Goal: Task Accomplishment & Management: Manage account settings

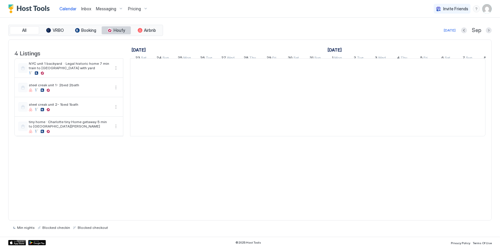
scroll to position [0, 327]
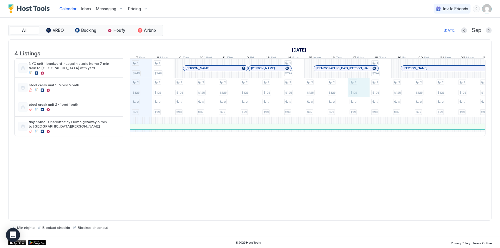
click at [360, 92] on div "1 $249 2 $125 2 $99 1 $249 2 $125 2 $99 2 $125 2 $99 2 $125 2 $99 2 $125 2 $99 …" at bounding box center [413, 97] width 1220 height 77
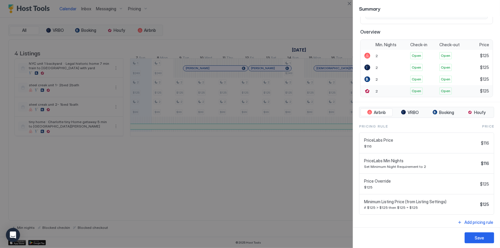
scroll to position [116, 0]
click at [403, 110] on div "tab-group" at bounding box center [403, 112] width 5 height 5
click at [434, 111] on div "tab-group" at bounding box center [435, 112] width 5 height 5
click at [478, 111] on span "Houfy" at bounding box center [479, 112] width 11 height 5
click at [440, 110] on span "Booking" at bounding box center [446, 112] width 15 height 5
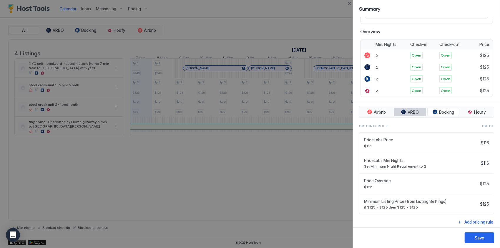
click at [415, 110] on span "VRBO" at bounding box center [413, 112] width 11 height 5
click at [381, 110] on span "Airbnb" at bounding box center [380, 112] width 12 height 5
click at [381, 179] on span "Price Override" at bounding box center [421, 180] width 114 height 5
click at [470, 178] on span "Price Override" at bounding box center [421, 180] width 114 height 5
click at [371, 178] on span "Price Override" at bounding box center [421, 180] width 114 height 5
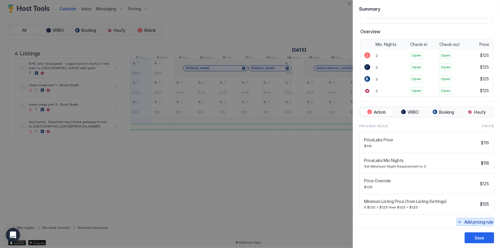
click at [472, 219] on div "Add pricing rule" at bounding box center [479, 222] width 29 height 6
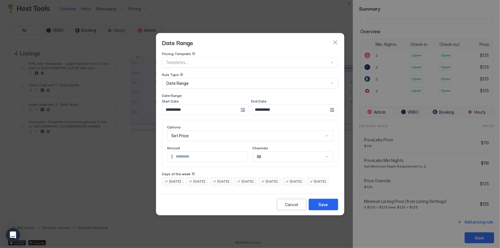
click at [204, 81] on div "Date Range" at bounding box center [248, 83] width 162 height 5
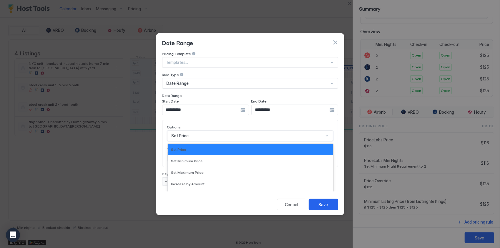
click at [221, 133] on div "17 results available. Use Up and Down to choose options, press Enter to select …" at bounding box center [250, 135] width 166 height 11
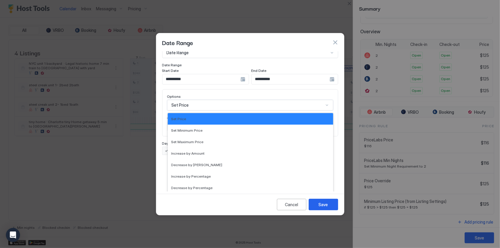
scroll to position [0, 0]
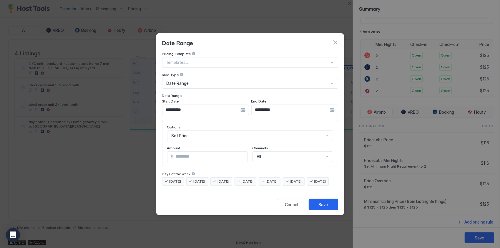
drag, startPoint x: 223, startPoint y: 87, endPoint x: 185, endPoint y: 154, distance: 77.6
drag, startPoint x: 185, startPoint y: 154, endPoint x: 269, endPoint y: 91, distance: 105.8
click at [277, 93] on div "Date Range" at bounding box center [250, 96] width 176 height 6
drag, startPoint x: 209, startPoint y: 56, endPoint x: 184, endPoint y: 56, distance: 24.7
click at [184, 60] on div at bounding box center [247, 62] width 163 height 5
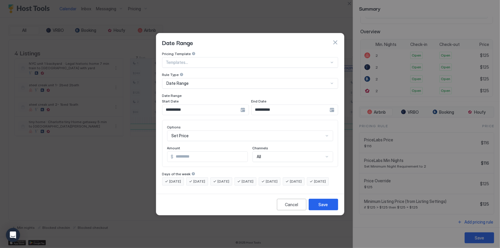
drag, startPoint x: 288, startPoint y: 47, endPoint x: 212, endPoint y: 95, distance: 89.9
click at [212, 99] on div "Start Date" at bounding box center [205, 102] width 87 height 6
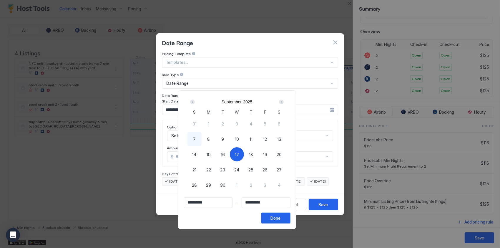
click at [159, 120] on div at bounding box center [250, 124] width 500 height 248
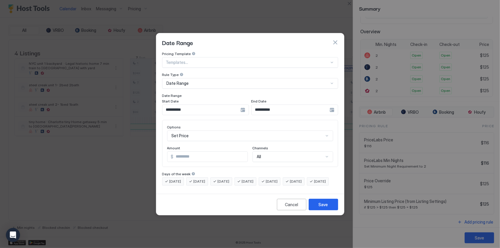
click at [187, 130] on div "Set Price" at bounding box center [250, 135] width 166 height 11
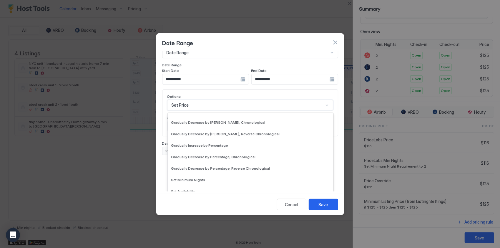
scroll to position [107, 0]
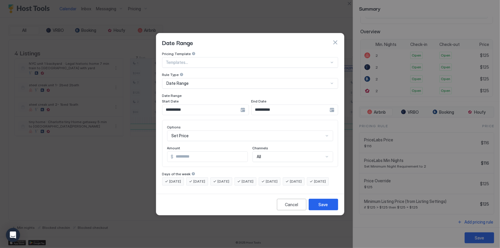
click at [157, 176] on div "**********" at bounding box center [250, 122] width 188 height 140
click at [199, 81] on div "Date Range" at bounding box center [248, 83] width 162 height 5
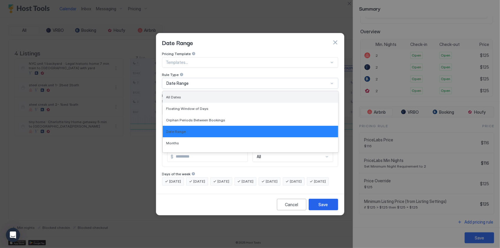
click at [191, 95] on div "All Dates" at bounding box center [250, 97] width 168 height 4
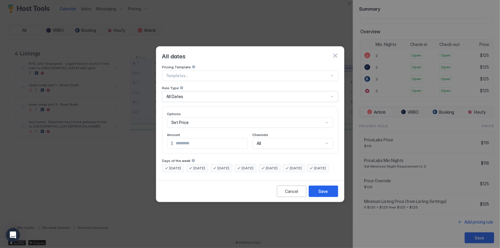
click at [197, 117] on div "Set Price" at bounding box center [250, 122] width 166 height 11
drag, startPoint x: 291, startPoint y: 197, endPoint x: 204, endPoint y: 73, distance: 151.6
click at [204, 73] on div at bounding box center [247, 75] width 163 height 5
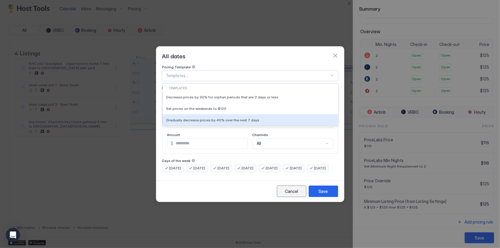
click at [294, 194] on div "Cancel" at bounding box center [291, 191] width 13 height 6
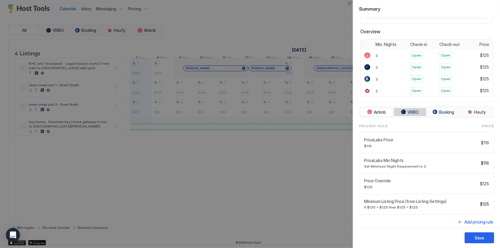
click at [416, 111] on span "VRBO" at bounding box center [413, 112] width 11 height 5
click at [443, 112] on span "Booking" at bounding box center [446, 112] width 15 height 5
click at [474, 111] on span "Houfy" at bounding box center [479, 112] width 11 height 5
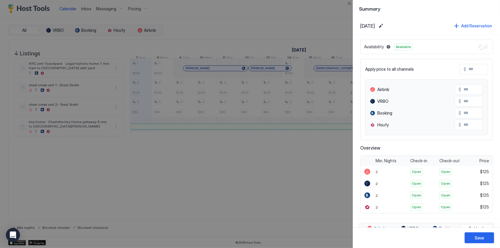
click at [327, 31] on div at bounding box center [250, 124] width 500 height 248
drag, startPoint x: 327, startPoint y: 31, endPoint x: 350, endPoint y: 3, distance: 36.4
click at [350, 3] on button "Close" at bounding box center [349, 3] width 7 height 7
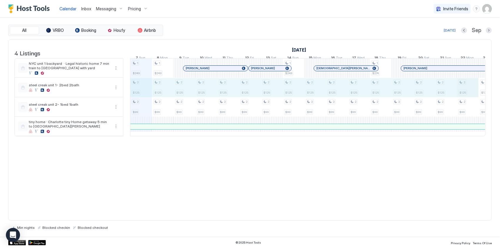
drag, startPoint x: 142, startPoint y: 89, endPoint x: 457, endPoint y: 98, distance: 315.3
click at [462, 98] on div "1 $249 2 $125 2 $99 1 $249 2 $125 2 $99 2 $125 2 $99 2 $125 2 $99 2 $125 2 $99 …" at bounding box center [413, 97] width 1220 height 77
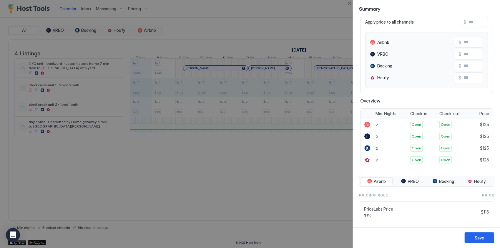
scroll to position [37, 0]
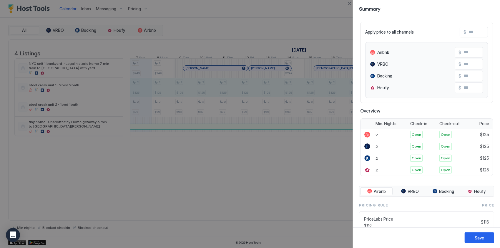
click at [468, 35] on input "Input Field" at bounding box center [490, 32] width 47 height 10
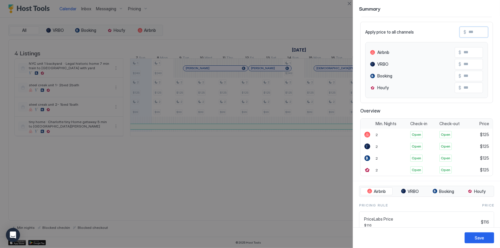
type input "*"
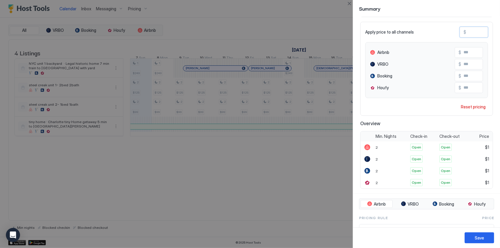
type input "**"
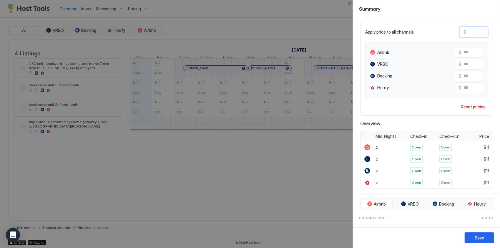
type input "***"
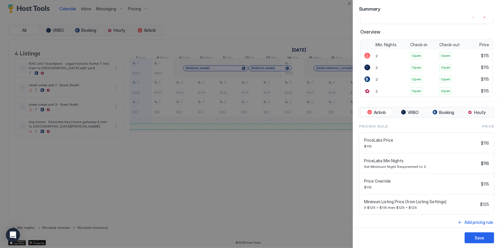
scroll to position [0, 0]
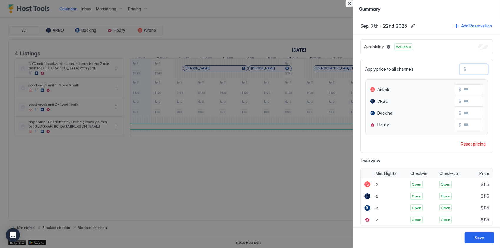
type input "***"
drag, startPoint x: 347, startPoint y: 4, endPoint x: 344, endPoint y: 33, distance: 28.8
click at [344, 33] on div "Summary Sep, 7th - 22nd 2025 Add Reservation Availability Available Apply price…" at bounding box center [250, 124] width 500 height 248
click at [412, 23] on button "Edit date range" at bounding box center [413, 25] width 7 height 7
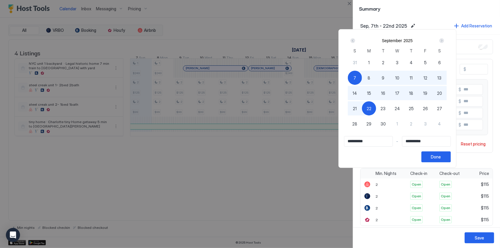
click at [422, 154] on div "**********" at bounding box center [397, 149] width 107 height 26
click at [427, 14] on div at bounding box center [250, 124] width 500 height 248
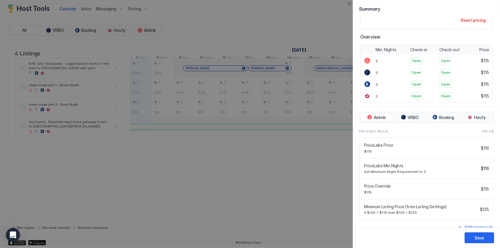
scroll to position [129, 0]
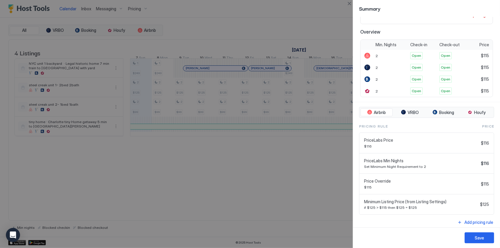
drag, startPoint x: 322, startPoint y: 19, endPoint x: 328, endPoint y: 16, distance: 7.0
click at [323, 18] on div at bounding box center [250, 124] width 500 height 248
click at [348, 5] on button "Close" at bounding box center [349, 3] width 7 height 7
click at [348, 5] on div "Calendar Inbox Messaging Pricing Invite Friends JP" at bounding box center [250, 9] width 500 height 18
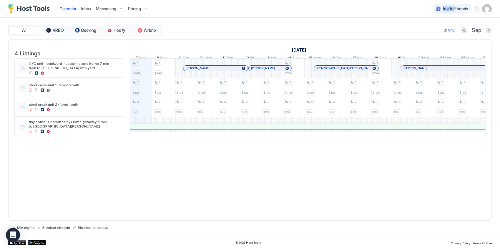
click at [483, 10] on img "User profile" at bounding box center [487, 8] width 9 height 9
click at [437, 33] on span "Settings" at bounding box center [434, 32] width 16 height 5
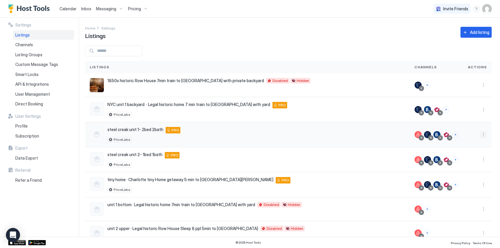
click at [480, 134] on button "More options" at bounding box center [483, 134] width 7 height 7
click at [456, 151] on span "Pricing" at bounding box center [459, 152] width 12 height 4
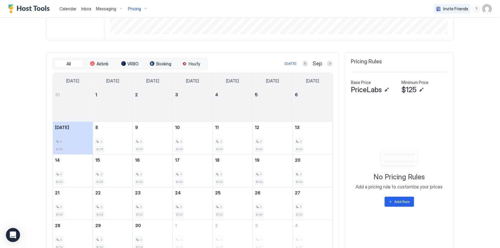
scroll to position [147, 0]
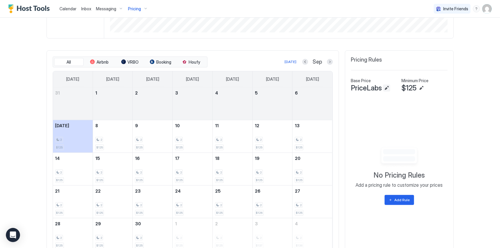
click at [385, 90] on button "Edit" at bounding box center [386, 88] width 7 height 7
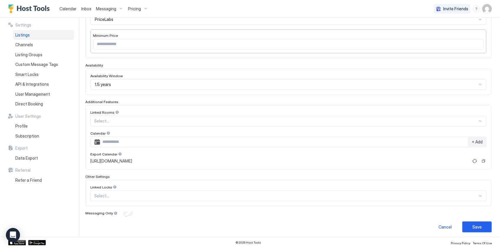
scroll to position [27, 0]
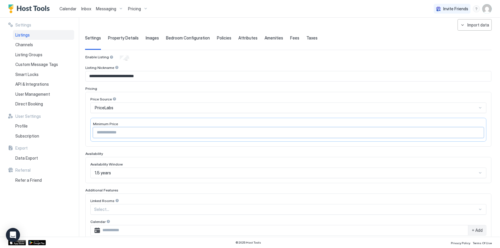
click at [115, 129] on input "***" at bounding box center [288, 133] width 391 height 10
click at [112, 133] on input "Input Field" at bounding box center [288, 133] width 391 height 10
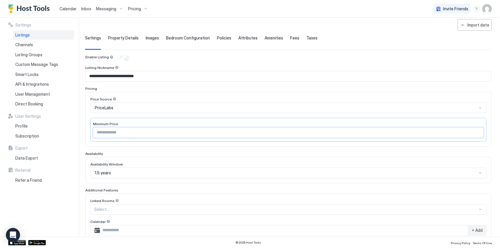
click at [112, 133] on input "Input Field" at bounding box center [288, 133] width 391 height 10
click at [122, 107] on div "PriceLabs" at bounding box center [286, 107] width 383 height 5
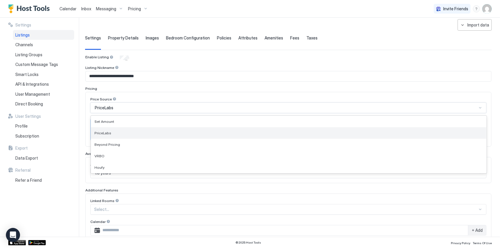
click at [115, 129] on div "PriceLabs" at bounding box center [289, 132] width 396 height 11
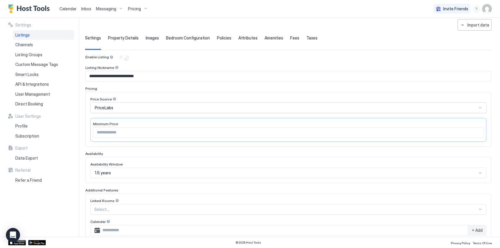
scroll to position [115, 0]
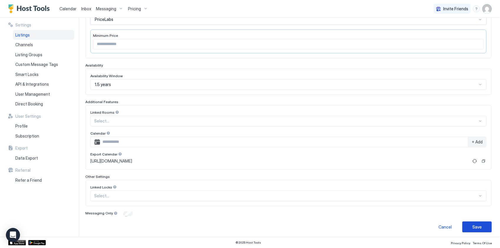
drag, startPoint x: 464, startPoint y: 222, endPoint x: 246, endPoint y: 167, distance: 224.8
click at [464, 222] on button "Save" at bounding box center [477, 226] width 29 height 11
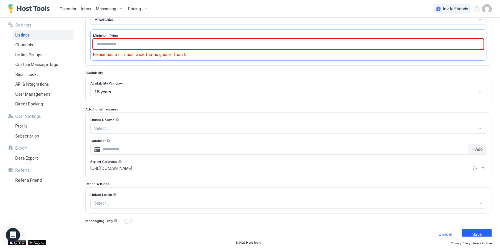
scroll to position [31, 0]
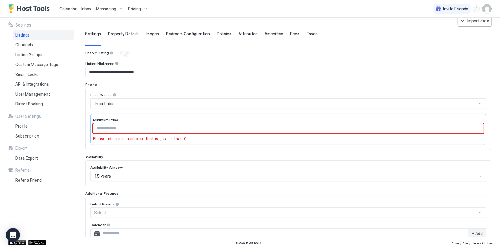
click at [191, 128] on input "Input Field" at bounding box center [288, 128] width 391 height 10
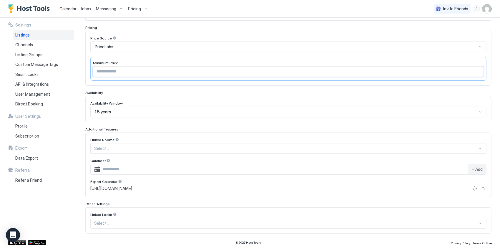
scroll to position [115, 0]
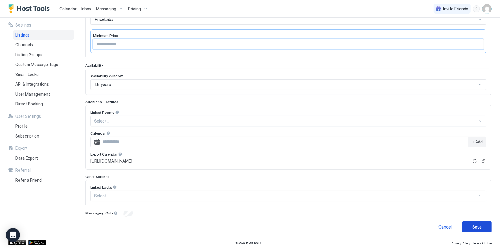
type input "***"
click at [477, 224] on div "Save" at bounding box center [477, 227] width 9 height 6
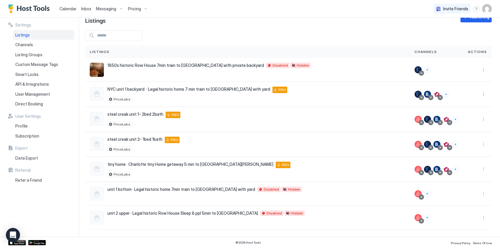
scroll to position [14, 0]
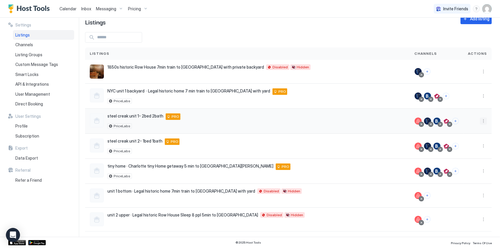
click at [480, 118] on button "More options" at bounding box center [483, 121] width 7 height 7
click at [468, 146] on span "Listing Settings" at bounding box center [466, 147] width 26 height 4
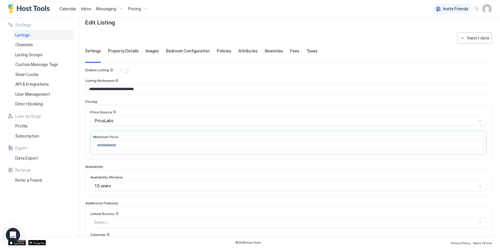
type input "***"
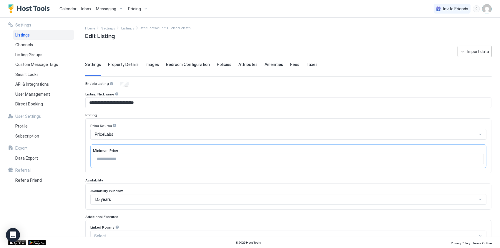
click at [66, 10] on span "Calendar" at bounding box center [67, 8] width 17 height 5
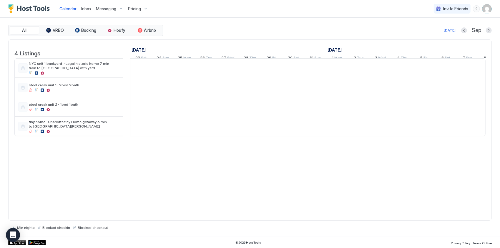
scroll to position [0, 327]
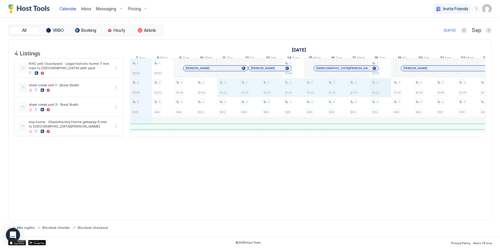
drag, startPoint x: 321, startPoint y: 95, endPoint x: 378, endPoint y: 95, distance: 56.8
click at [388, 94] on div "1 $249 2 $125 2 $99 1 $249 2 $125 2 $99 2 $125 2 $99 2 $125 2 $99 2 $125 2 $99 …" at bounding box center [413, 97] width 1220 height 77
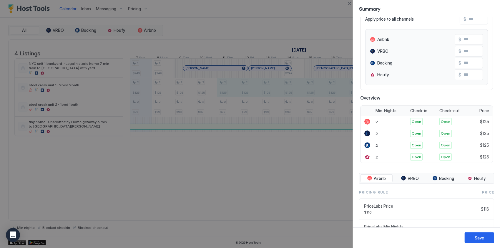
scroll to position [96, 0]
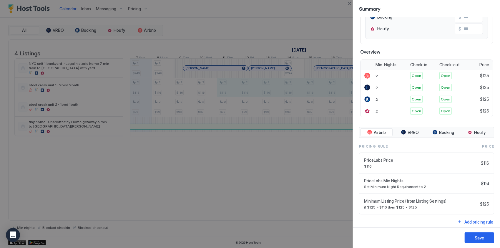
click at [313, 105] on div at bounding box center [250, 124] width 500 height 248
click at [307, 37] on div at bounding box center [250, 124] width 500 height 248
click at [353, 3] on div "Summary Sep, 11th - 18th 2025 Add Reservation Availability Available Apply pric…" at bounding box center [426, 124] width 147 height 248
click at [348, 4] on button "Close" at bounding box center [349, 3] width 7 height 7
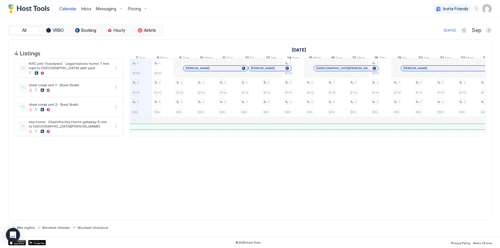
click at [491, 7] on img "User profile" at bounding box center [487, 8] width 9 height 9
click at [438, 32] on span "Settings" at bounding box center [434, 32] width 16 height 5
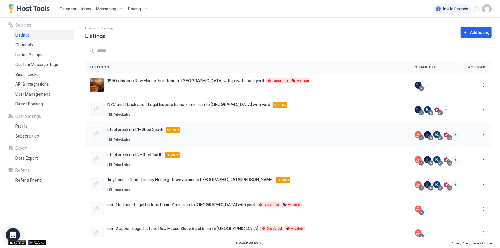
click at [482, 135] on button "More options" at bounding box center [483, 134] width 7 height 7
drag, startPoint x: 460, startPoint y: 149, endPoint x: 457, endPoint y: 150, distance: 3.5
click at [460, 150] on span "Pricing" at bounding box center [459, 152] width 12 height 4
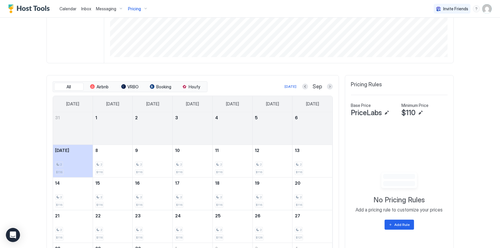
scroll to position [176, 0]
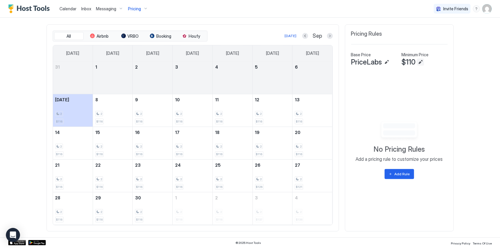
click at [417, 66] on button "Edit" at bounding box center [420, 62] width 7 height 7
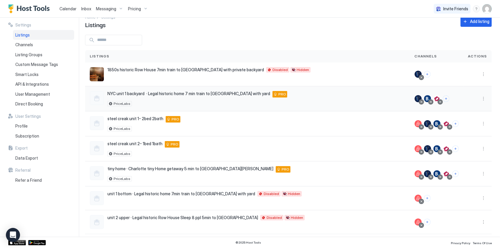
scroll to position [14, 0]
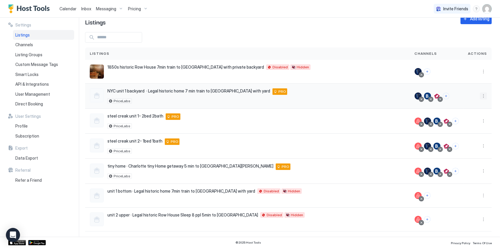
click at [480, 93] on button "More options" at bounding box center [483, 95] width 7 height 7
click at [366, 123] on div at bounding box center [250, 124] width 500 height 248
click at [480, 118] on button "More options" at bounding box center [483, 121] width 7 height 7
click at [464, 145] on div "Listing Settings" at bounding box center [464, 147] width 40 height 9
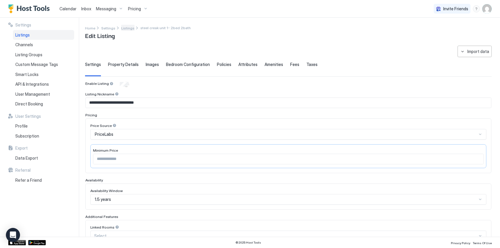
click at [125, 27] on span "Listings" at bounding box center [127, 28] width 13 height 4
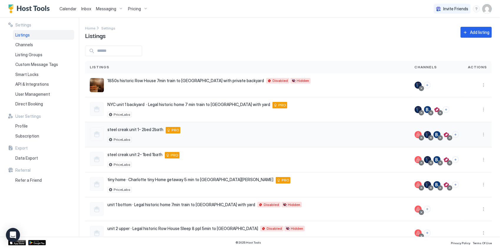
click at [479, 140] on div at bounding box center [478, 134] width 28 height 25
click at [480, 134] on button "More options" at bounding box center [483, 134] width 7 height 7
click at [464, 151] on div "Pricing" at bounding box center [464, 151] width 40 height 9
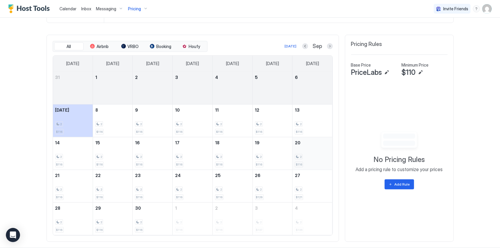
scroll to position [176, 0]
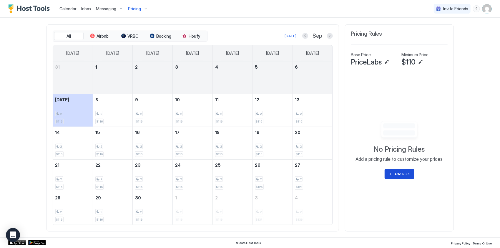
click at [400, 171] on button "Add Rule" at bounding box center [399, 174] width 29 height 10
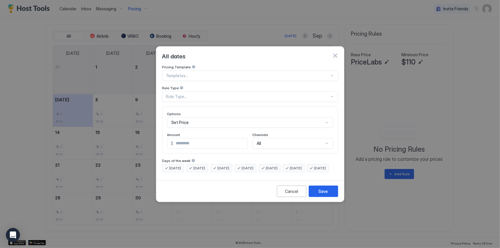
click at [193, 117] on div "Set Price" at bounding box center [250, 122] width 166 height 11
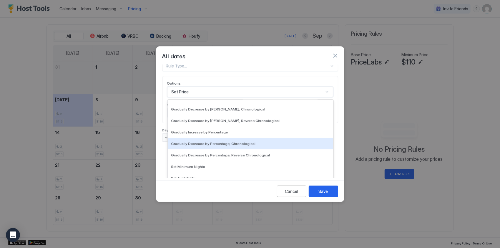
scroll to position [107, 0]
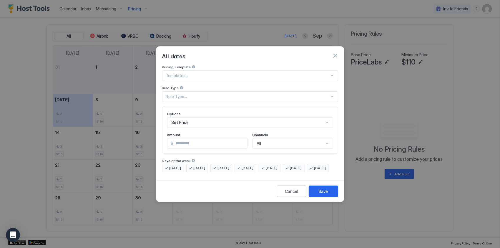
click at [206, 75] on div "Pricing Template Templates... Rule Type Rule Type... Options Set Price Amount $…" at bounding box center [250, 118] width 176 height 107
click at [262, 140] on div "All" at bounding box center [293, 143] width 81 height 11
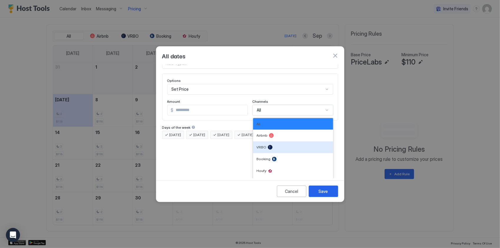
click at [220, 146] on div "Pricing Template Templates... Rule Type Rule Type... Options Set Price Amount $…" at bounding box center [250, 121] width 188 height 113
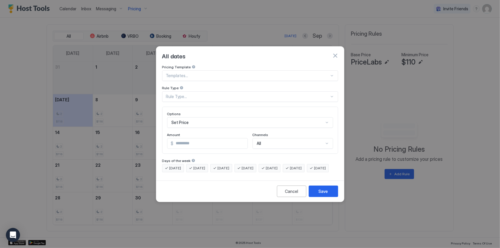
scroll to position [0, 0]
click at [209, 142] on input "*" at bounding box center [211, 143] width 74 height 10
click at [185, 73] on div at bounding box center [247, 75] width 163 height 5
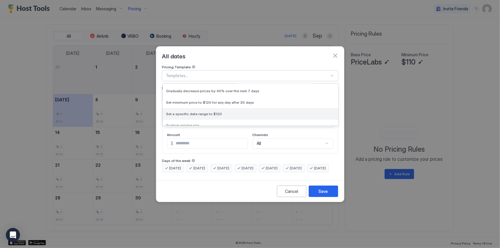
scroll to position [59, 0]
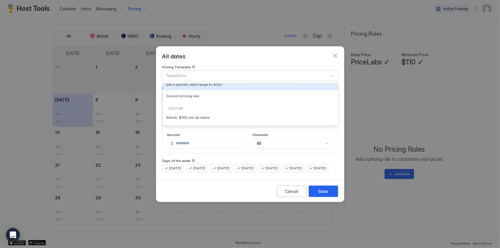
click at [178, 106] on div "Custom" at bounding box center [250, 108] width 171 height 5
click at [192, 90] on div "Custom pricing rule" at bounding box center [251, 95] width 176 height 11
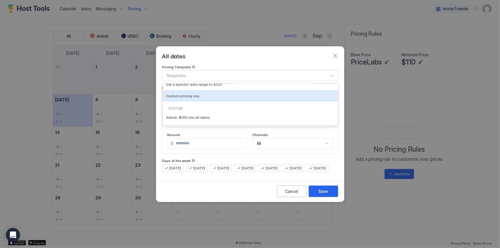
type input "***"
click at [192, 91] on div "Rule Type..." at bounding box center [250, 96] width 176 height 11
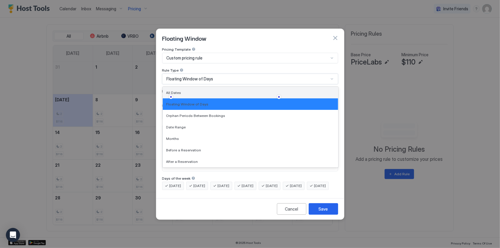
click at [173, 87] on div "All Dates" at bounding box center [251, 92] width 176 height 11
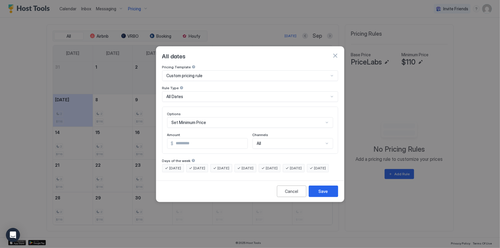
click at [193, 117] on div "Set Minimum Price" at bounding box center [250, 122] width 166 height 11
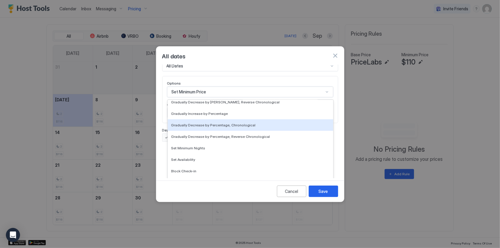
scroll to position [107, 0]
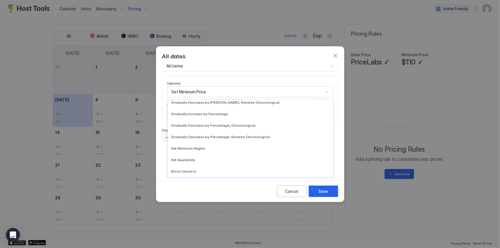
click at [184, 202] on div "Cancel Save" at bounding box center [250, 191] width 188 height 21
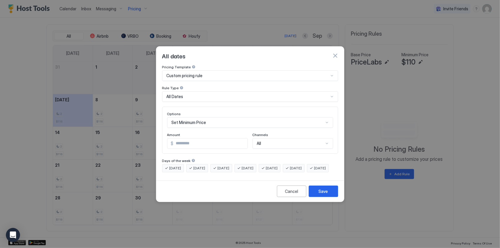
scroll to position [0, 0]
click at [285, 194] on div "Cancel" at bounding box center [291, 191] width 13 height 6
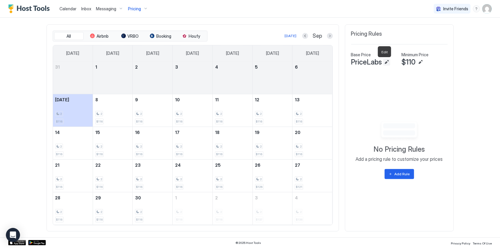
drag, startPoint x: 387, startPoint y: 64, endPoint x: 378, endPoint y: 66, distance: 9.0
click at [378, 66] on span "PriceLabs" at bounding box center [366, 62] width 31 height 9
click at [383, 63] on button "Edit" at bounding box center [386, 62] width 7 height 7
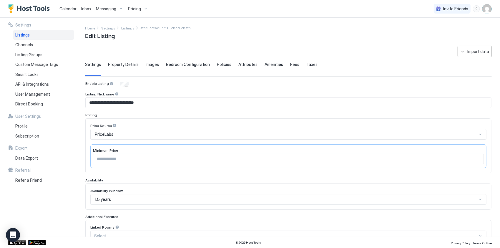
click at [70, 7] on span "Calendar" at bounding box center [67, 8] width 17 height 5
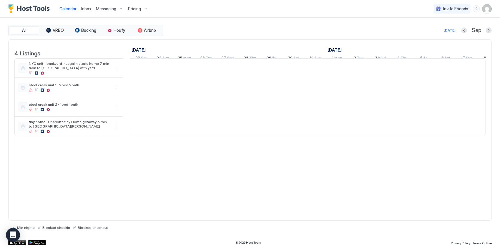
scroll to position [0, 327]
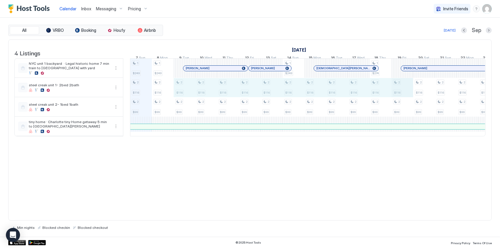
drag, startPoint x: 185, startPoint y: 95, endPoint x: 394, endPoint y: 95, distance: 209.1
click at [394, 95] on div "1 $249 2 $116 2 $99 1 $249 2 $116 2 $99 2 $116 2 $99 2 $116 2 $99 2 $116 2 $99 …" at bounding box center [413, 97] width 1220 height 77
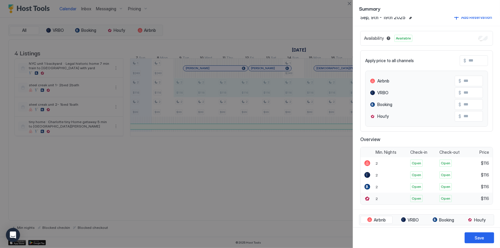
scroll to position [8, 0]
click at [466, 67] on div "Apply price to all channels $ Airbnb $ VRBO $ Booking $ Houfy $" at bounding box center [426, 91] width 133 height 81
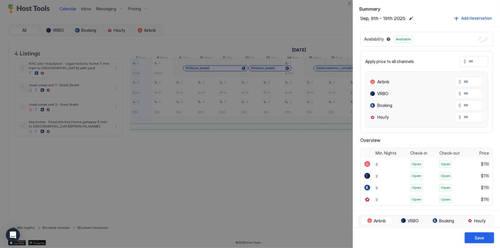
click at [467, 63] on input "Input Field" at bounding box center [490, 62] width 47 height 10
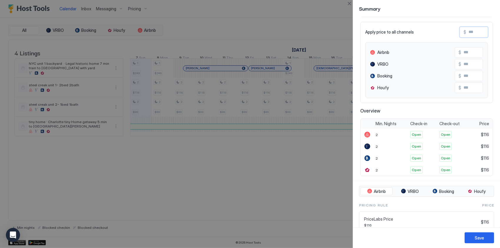
click at [468, 51] on input "Input Field" at bounding box center [485, 52] width 47 height 10
type input "**"
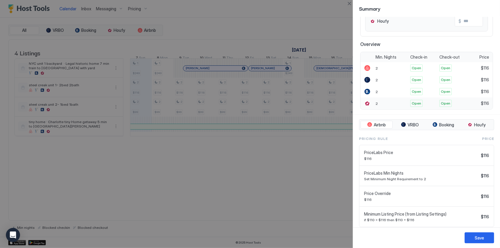
scroll to position [116, 0]
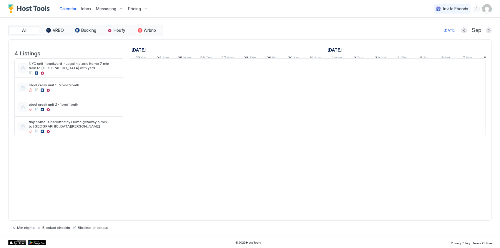
scroll to position [0, 327]
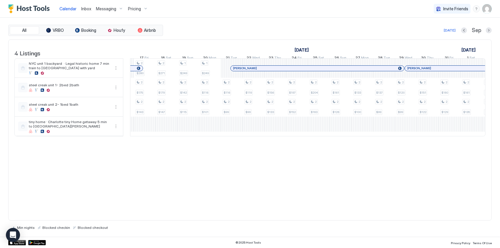
scroll to position [0, 349]
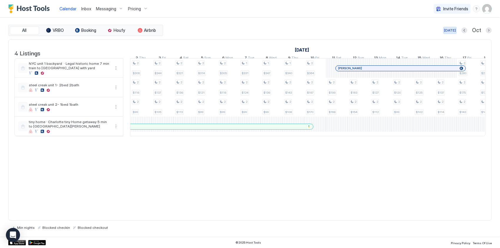
click at [451, 31] on div "[DATE]" at bounding box center [450, 30] width 12 height 5
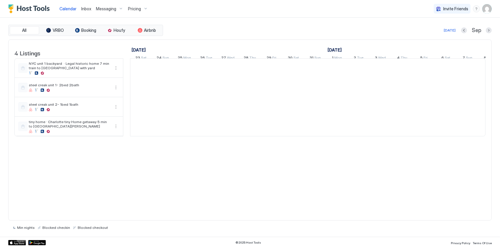
scroll to position [0, 327]
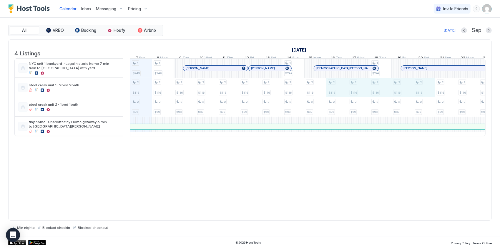
drag, startPoint x: 338, startPoint y: 95, endPoint x: 423, endPoint y: 96, distance: 85.7
click at [423, 96] on div "1 $249 2 $116 2 $99 1 $249 2 $116 2 $99 2 $116 2 $99 2 $116 2 $99 2 $116 2 $99 …" at bounding box center [413, 97] width 1220 height 77
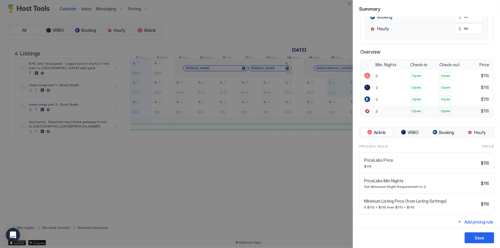
scroll to position [8, 0]
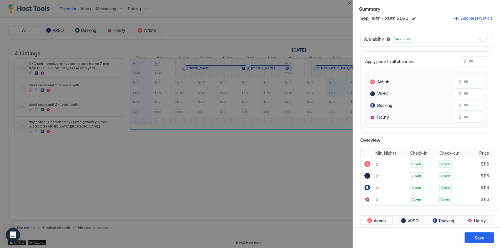
click at [469, 62] on input "Input Field" at bounding box center [490, 62] width 47 height 10
click at [464, 60] on span "$" at bounding box center [465, 61] width 3 height 5
drag, startPoint x: 459, startPoint y: 60, endPoint x: 469, endPoint y: 61, distance: 10.1
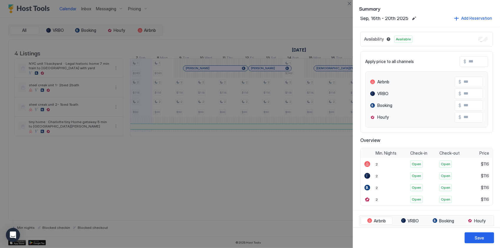
click at [469, 61] on input "Input Field" at bounding box center [490, 62] width 47 height 10
type input "*"
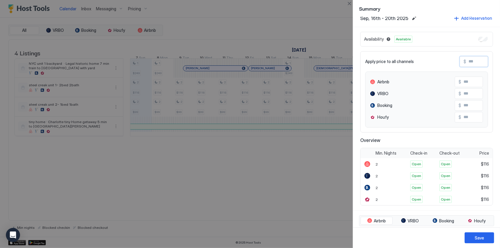
type input "*"
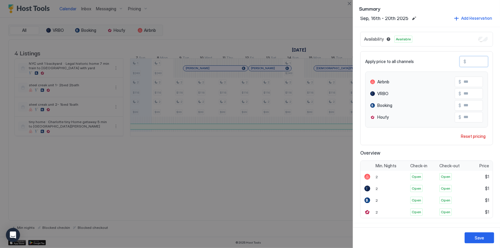
type input "**"
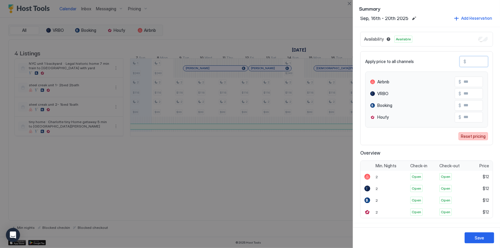
type input "**"
click at [465, 135] on div "Reset pricing" at bounding box center [473, 136] width 25 height 6
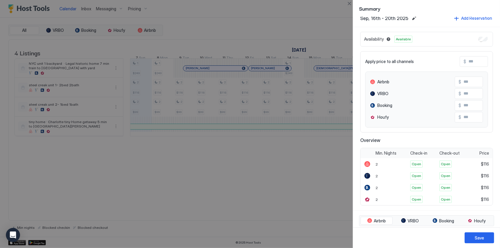
drag, startPoint x: 479, startPoint y: 41, endPoint x: 474, endPoint y: 34, distance: 8.4
click at [474, 34] on div "Availability Available" at bounding box center [426, 39] width 133 height 15
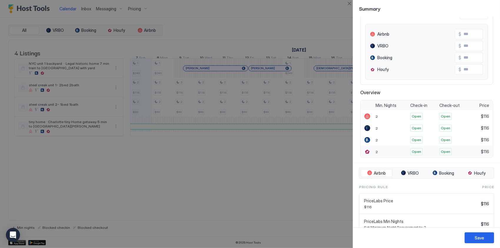
scroll to position [116, 0]
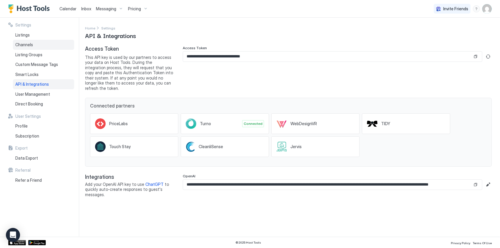
drag, startPoint x: 18, startPoint y: 34, endPoint x: 55, endPoint y: 43, distance: 37.4
click at [18, 34] on span "Listings" at bounding box center [22, 34] width 14 height 5
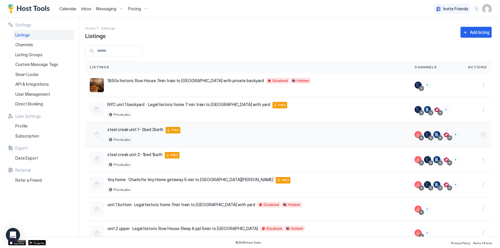
click at [480, 132] on button "More options" at bounding box center [483, 134] width 7 height 7
click at [467, 158] on div "Listing Settings" at bounding box center [464, 161] width 40 height 9
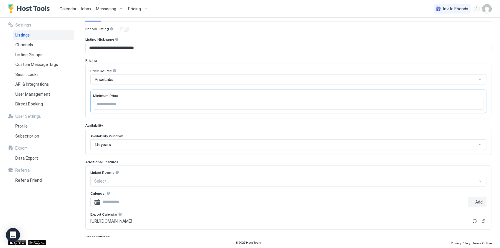
scroll to position [59, 0]
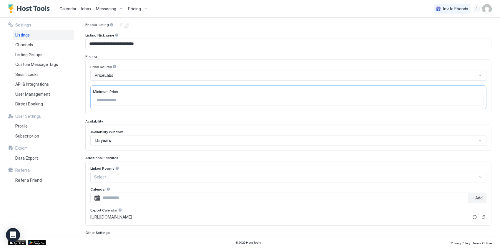
click at [31, 35] on div "Listings" at bounding box center [43, 35] width 61 height 10
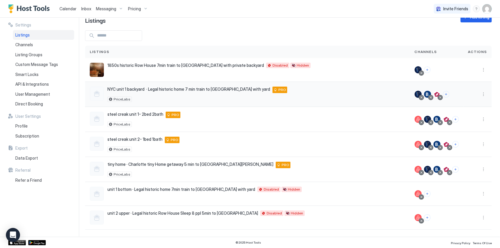
scroll to position [14, 0]
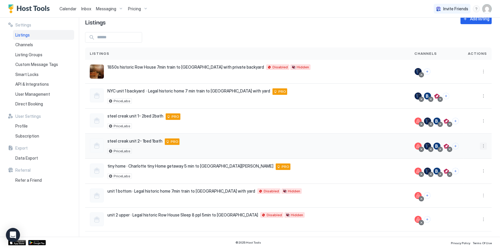
click at [480, 144] on button "More options" at bounding box center [483, 146] width 7 height 7
click at [468, 168] on div "Listing Settings" at bounding box center [464, 172] width 40 height 9
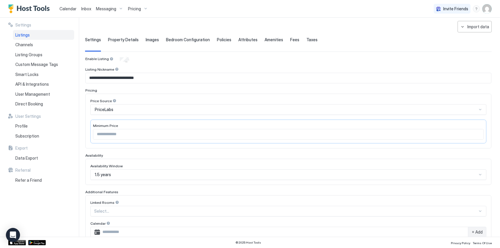
scroll to position [59, 0]
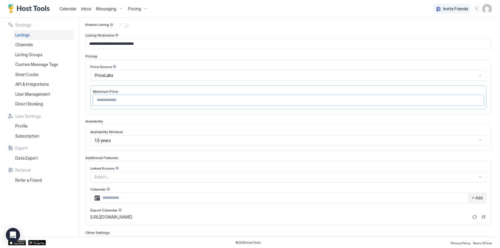
click at [140, 96] on input "**" at bounding box center [288, 100] width 391 height 10
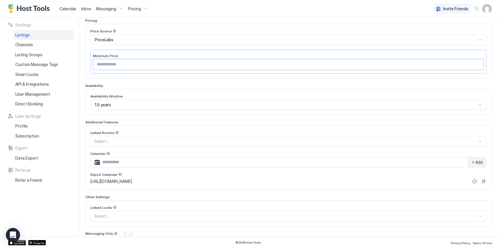
scroll to position [115, 0]
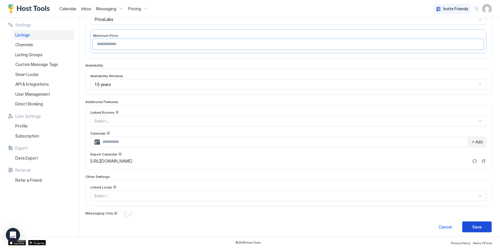
type input "**"
click at [473, 224] on div "Save" at bounding box center [477, 227] width 9 height 6
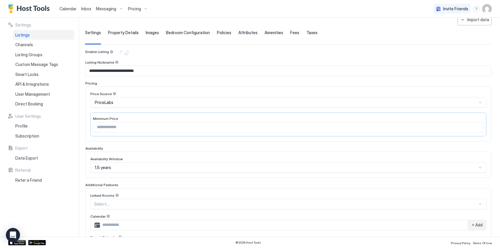
scroll to position [0, 0]
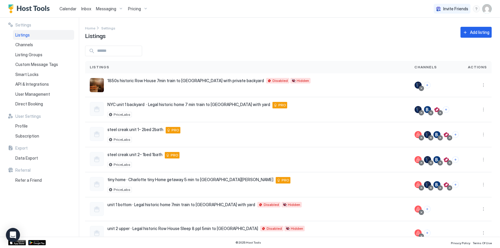
click at [69, 8] on span "Calendar" at bounding box center [67, 8] width 17 height 5
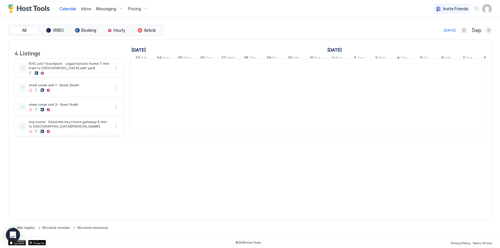
scroll to position [0, 327]
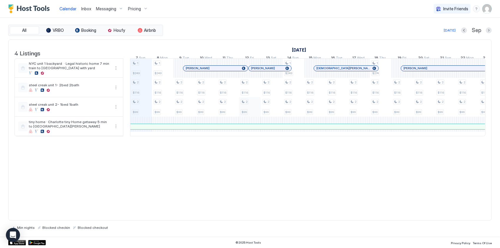
click at [249, 107] on div "1 $249 2 $116 2 $99 1 $249 2 $116 2 $99 2 $116 2 $99 2 $116 2 $99 2 $116 2 $99 …" at bounding box center [413, 97] width 1220 height 77
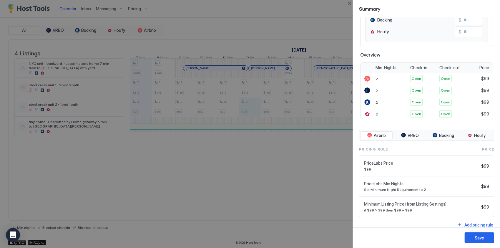
scroll to position [96, 0]
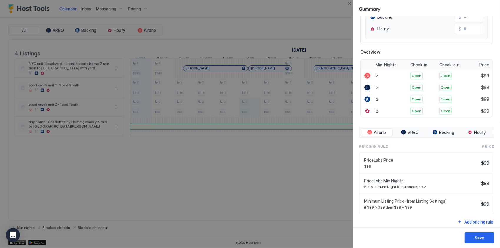
click at [270, 103] on div at bounding box center [250, 124] width 500 height 248
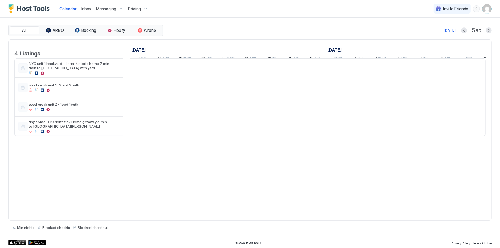
scroll to position [0, 327]
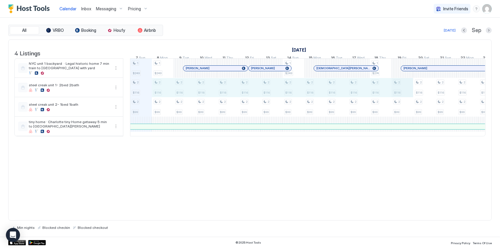
drag, startPoint x: 168, startPoint y: 91, endPoint x: 396, endPoint y: 89, distance: 227.4
click at [406, 89] on div "1 $249 2 $116 2 $99 1 $249 2 $116 2 $99 2 $116 2 $99 2 $116 2 $99 2 $116 2 $99 …" at bounding box center [413, 97] width 1220 height 77
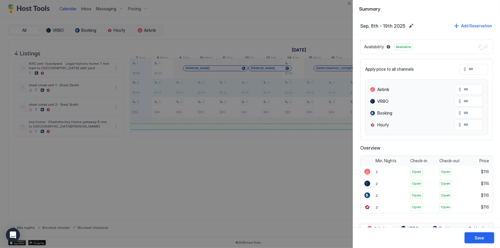
click at [475, 237] on button "Save" at bounding box center [479, 237] width 29 height 11
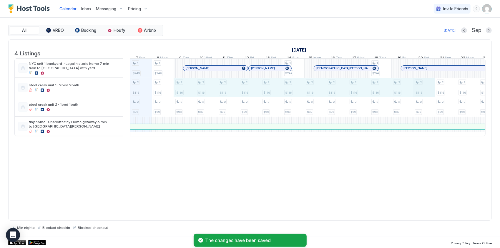
drag, startPoint x: 184, startPoint y: 94, endPoint x: 415, endPoint y: 90, distance: 230.9
click at [423, 90] on div "1 $249 2 $116 2 $99 1 $249 2 $116 2 $99 2 $116 2 $99 2 $116 2 $99 2 $116 2 $99 …" at bounding box center [413, 97] width 1220 height 77
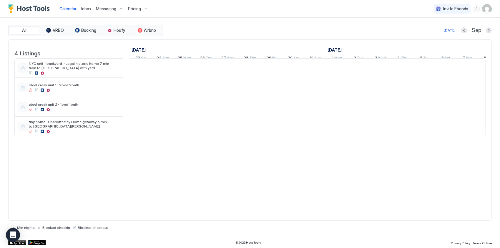
scroll to position [0, 327]
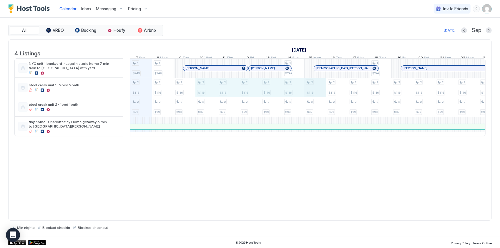
drag, startPoint x: 215, startPoint y: 92, endPoint x: 309, endPoint y: 92, distance: 94.5
click at [322, 92] on div "1 $249 2 $116 2 $99 1 $249 2 $116 2 $99 2 $116 2 $99 2 $116 2 $99 2 $116 2 $99 …" at bounding box center [413, 97] width 1220 height 77
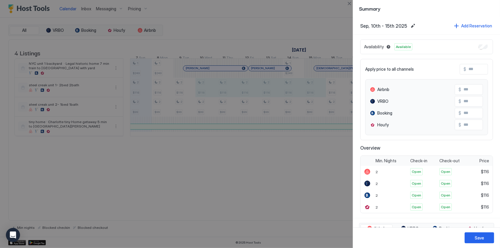
click at [222, 188] on div at bounding box center [250, 124] width 500 height 248
click at [186, 110] on div at bounding box center [250, 124] width 500 height 248
click at [300, 34] on div at bounding box center [250, 124] width 500 height 248
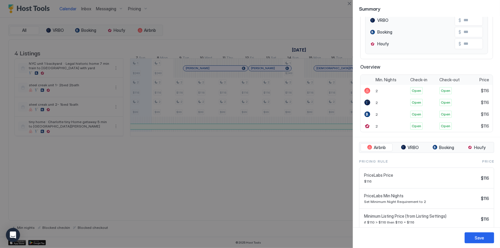
scroll to position [96, 0]
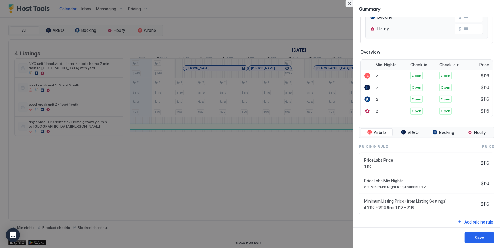
click at [348, 3] on button "Close" at bounding box center [349, 3] width 7 height 7
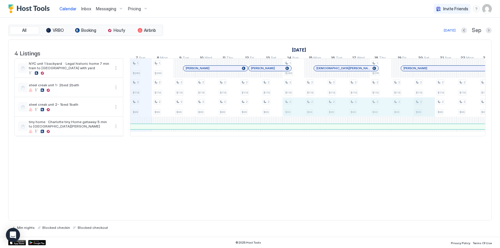
drag, startPoint x: 394, startPoint y: 113, endPoint x: 423, endPoint y: 113, distance: 28.9
click at [433, 113] on div "1 $249 2 $116 2 $99 1 $249 2 $116 2 $99 2 $116 2 $99 2 $116 2 $99 2 $116 2 $99 …" at bounding box center [413, 97] width 1220 height 77
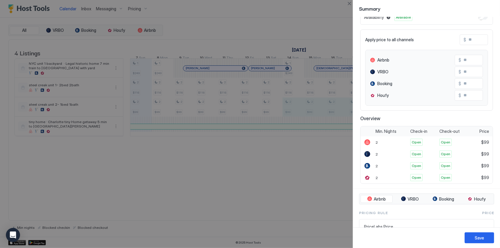
scroll to position [0, 0]
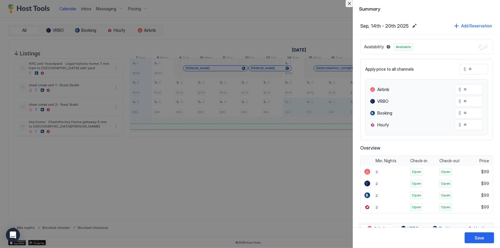
click at [347, 5] on button "Close" at bounding box center [349, 3] width 7 height 7
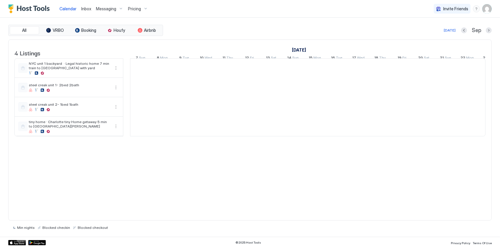
scroll to position [0, 327]
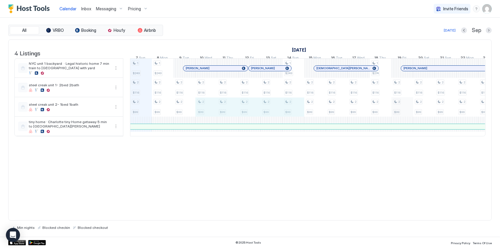
click at [393, 113] on div "1 $249 2 $116 2 $99 1 $249 2 $116 2 $99 2 $116 2 $99 2 $116 2 $99 2 $116 2 $99 …" at bounding box center [413, 97] width 1220 height 77
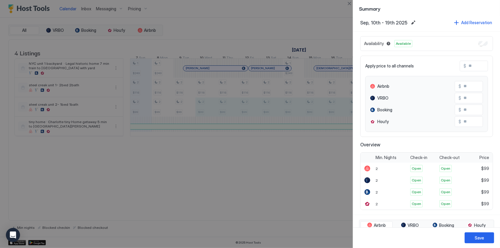
scroll to position [0, 0]
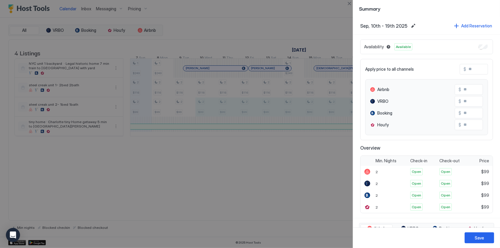
click at [297, 42] on div at bounding box center [250, 124] width 500 height 248
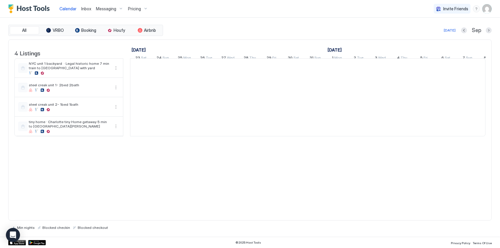
scroll to position [0, 327]
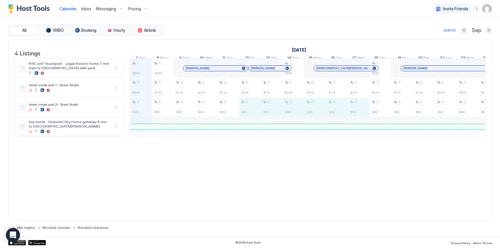
drag, startPoint x: 245, startPoint y: 115, endPoint x: 367, endPoint y: 120, distance: 122.3
click at [367, 120] on div "1 $249 2 $116 2 $99 1 $249 2 $116 2 $99 2 $116 2 $99 2 $116 2 $99 2 $116 2 $99 …" at bounding box center [413, 97] width 1220 height 77
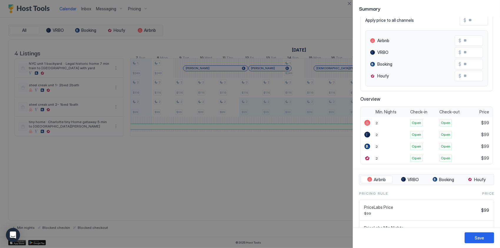
scroll to position [96, 0]
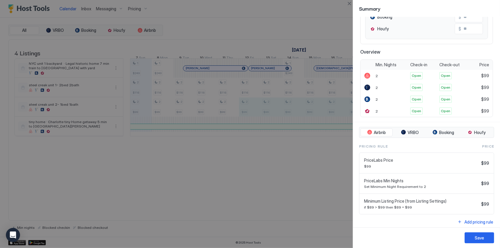
click at [279, 167] on div at bounding box center [250, 124] width 500 height 248
click at [293, 144] on div at bounding box center [250, 124] width 500 height 248
drag, startPoint x: 293, startPoint y: 142, endPoint x: 319, endPoint y: 142, distance: 26.5
click at [319, 142] on div at bounding box center [250, 124] width 500 height 248
drag, startPoint x: 306, startPoint y: 161, endPoint x: 315, endPoint y: 148, distance: 15.9
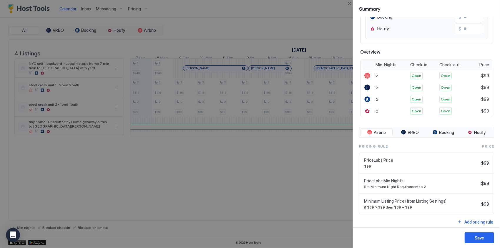
click at [305, 161] on div at bounding box center [250, 124] width 500 height 248
click at [350, 2] on button "Close" at bounding box center [349, 3] width 7 height 7
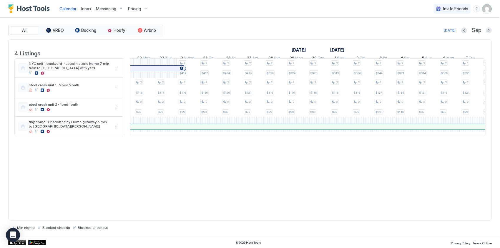
scroll to position [0, 0]
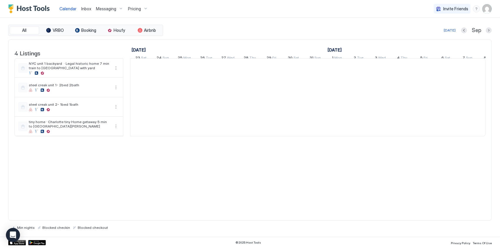
scroll to position [0, 327]
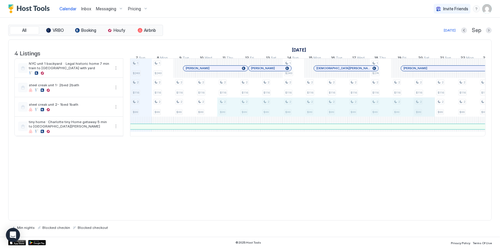
drag, startPoint x: 237, startPoint y: 111, endPoint x: 425, endPoint y: 116, distance: 188.6
click at [430, 116] on div "1 $249 2 $116 2 $99 1 $249 2 $116 2 $99 2 $116 2 $99 2 $116 2 $99 2 $116 2 $99 …" at bounding box center [413, 97] width 1220 height 77
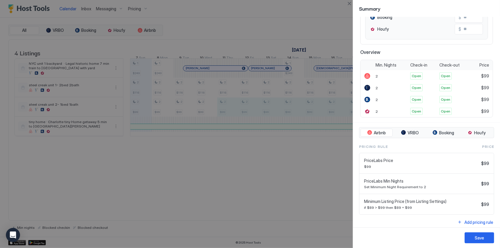
scroll to position [96, 0]
drag, startPoint x: 324, startPoint y: 109, endPoint x: 336, endPoint y: 54, distance: 56.0
click at [322, 128] on div at bounding box center [250, 124] width 500 height 248
click at [350, 3] on button "Close" at bounding box center [349, 3] width 7 height 7
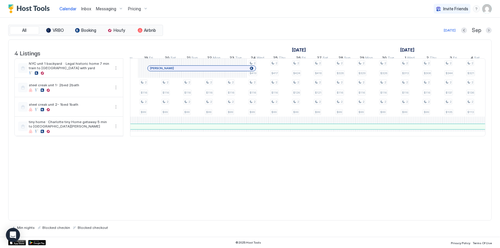
scroll to position [0, 585]
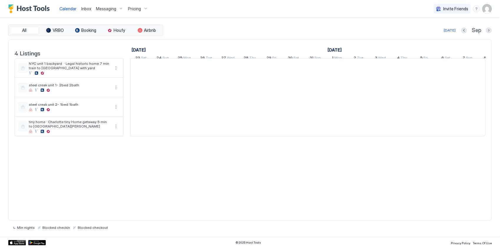
scroll to position [0, 327]
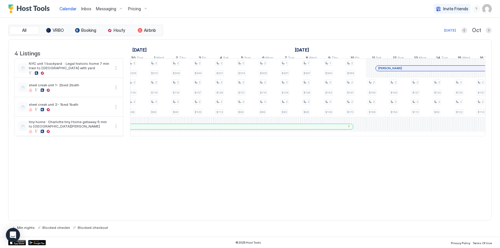
scroll to position [0, 398]
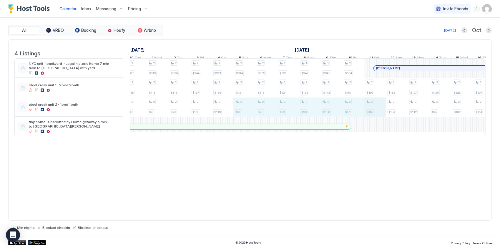
drag, startPoint x: 248, startPoint y: 113, endPoint x: 368, endPoint y: 114, distance: 119.9
click at [368, 114] on div "2 $116 2 $98 2 $116 2 $98 1 $249 2 $116 2 $98 2 $116 2 $98 2 $116 2 $98 2 $116 …" at bounding box center [342, 97] width 1220 height 77
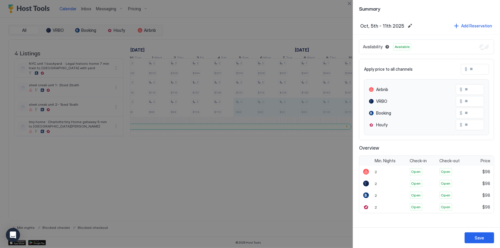
click at [195, 107] on div at bounding box center [250, 124] width 500 height 248
drag, startPoint x: 143, startPoint y: 110, endPoint x: 296, endPoint y: 115, distance: 153.5
click at [296, 115] on div at bounding box center [250, 124] width 500 height 248
click at [303, 113] on div at bounding box center [250, 124] width 500 height 248
click at [348, 5] on button "Close" at bounding box center [349, 3] width 7 height 7
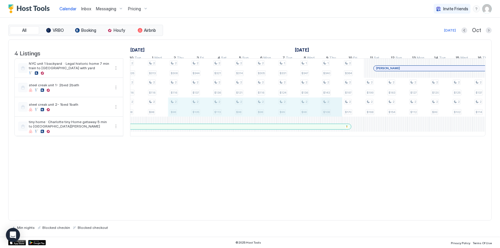
drag, startPoint x: 178, startPoint y: 110, endPoint x: 332, endPoint y: 111, distance: 153.7
click at [336, 111] on div "2 $116 2 $98 2 $116 2 $98 1 $249 2 $116 2 $98 2 $116 2 $98 2 $116 2 $98 2 $116 …" at bounding box center [342, 97] width 1220 height 77
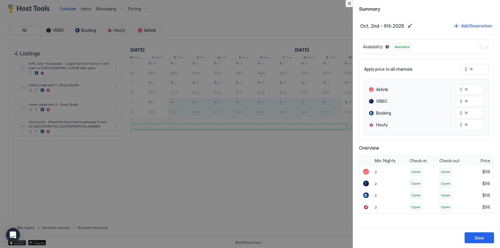
click at [347, 4] on button "Close" at bounding box center [349, 3] width 7 height 7
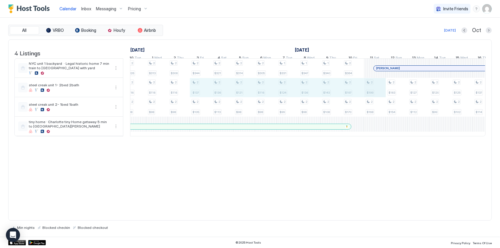
drag, startPoint x: 330, startPoint y: 93, endPoint x: 367, endPoint y: 94, distance: 36.5
click at [373, 94] on div "2 $116 2 $98 2 $116 2 $98 1 $249 2 $116 2 $98 2 $116 2 $98 2 $116 2 $98 2 $116 …" at bounding box center [342, 97] width 1220 height 77
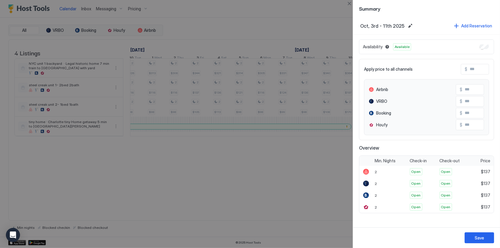
drag, startPoint x: 272, startPoint y: 176, endPoint x: 196, endPoint y: 197, distance: 79.0
click at [196, 197] on div at bounding box center [250, 124] width 500 height 248
click at [352, 4] on button "Close" at bounding box center [349, 3] width 7 height 7
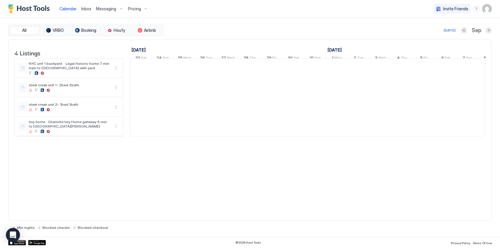
scroll to position [0, 327]
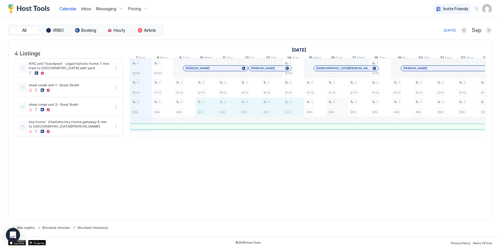
click at [338, 113] on div "1 $249 2 $116 2 $98 1 $249 2 $116 2 $98 2 $116 2 $98 2 $116 2 $98 2 $116 2 $98 …" at bounding box center [413, 97] width 1220 height 77
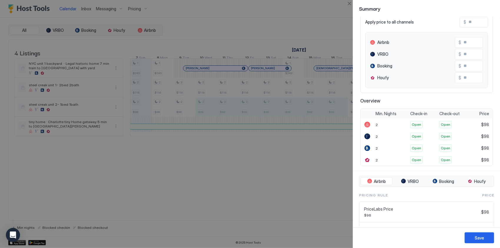
scroll to position [96, 0]
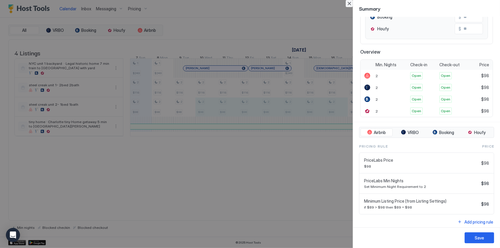
click at [350, 3] on button "Close" at bounding box center [349, 3] width 7 height 7
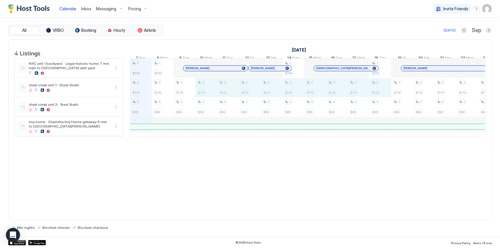
drag, startPoint x: 226, startPoint y: 91, endPoint x: 381, endPoint y: 92, distance: 154.9
click at [381, 92] on div "1 $249 2 $116 2 $98 1 $249 2 $116 2 $98 2 $116 2 $98 2 $116 2 $98 2 $116 2 $98 …" at bounding box center [413, 97] width 1220 height 77
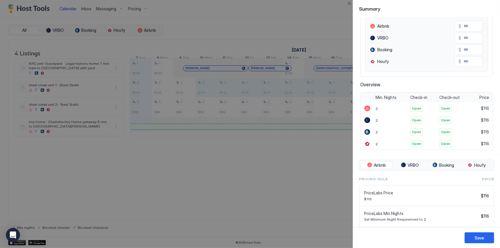
scroll to position [88, 0]
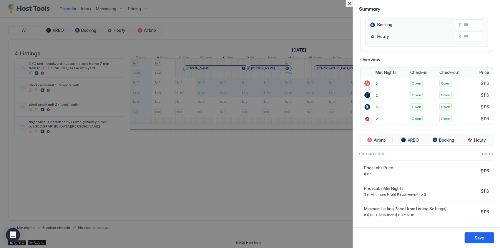
click at [348, 3] on button "Close" at bounding box center [349, 3] width 7 height 7
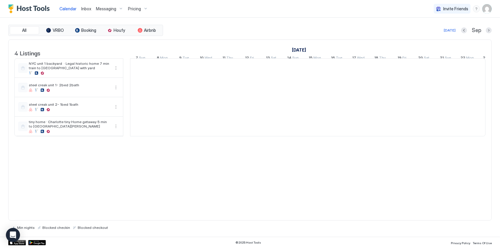
scroll to position [0, 327]
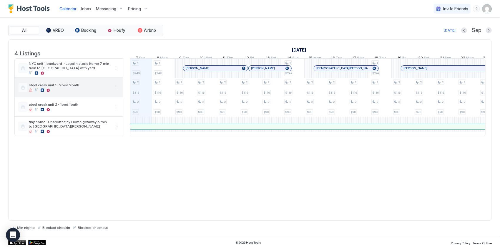
click at [117, 91] on button "More options" at bounding box center [116, 87] width 7 height 7
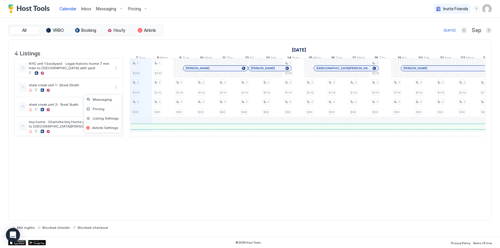
click at [130, 178] on div at bounding box center [250, 124] width 500 height 248
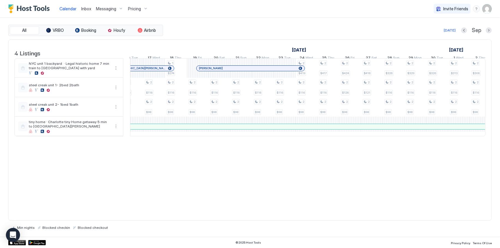
scroll to position [0, 0]
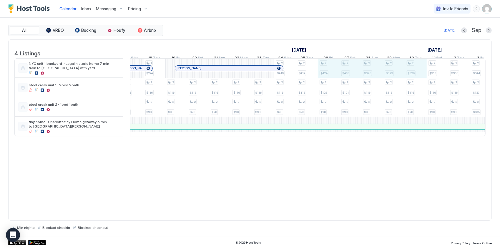
drag, startPoint x: 336, startPoint y: 67, endPoint x: 418, endPoint y: 68, distance: 82.2
click at [418, 68] on div "1 $249 2 $116 2 $98 1 $249 2 $116 2 $98 2 $116 2 $98 2 $116 2 $98 2 $116 2 $98 …" at bounding box center [187, 97] width 1220 height 77
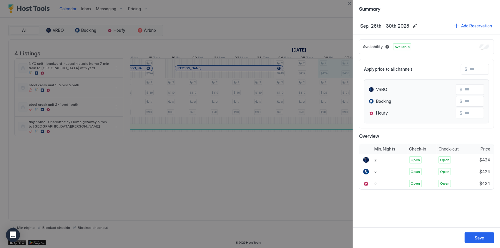
click at [289, 147] on div at bounding box center [250, 124] width 500 height 248
click at [346, 3] on button "Close" at bounding box center [349, 3] width 7 height 7
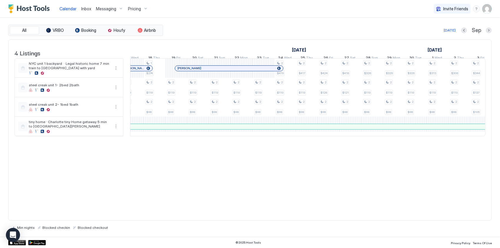
click at [456, 29] on div "[DATE]" at bounding box center [450, 30] width 12 height 5
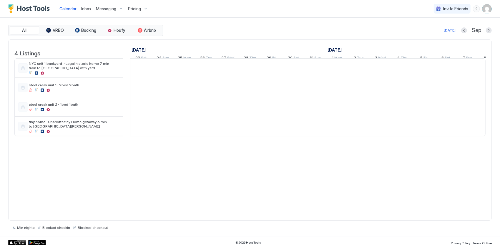
scroll to position [0, 327]
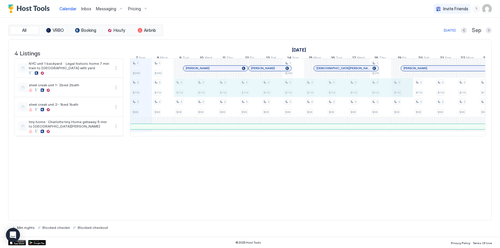
drag, startPoint x: 176, startPoint y: 94, endPoint x: 396, endPoint y: 95, distance: 220.9
click at [401, 95] on div "1 $249 2 $119 2 $98 1 $249 2 $119 2 $98 2 $119 2 $98 2 $119 2 $98 2 $119 2 $98 …" at bounding box center [413, 97] width 1220 height 77
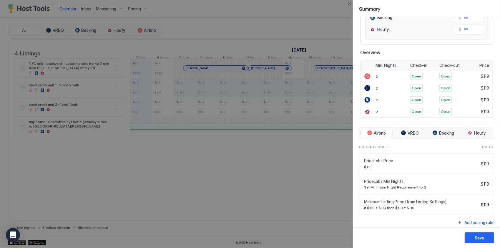
scroll to position [96, 0]
click at [350, 5] on button "Close" at bounding box center [349, 3] width 7 height 7
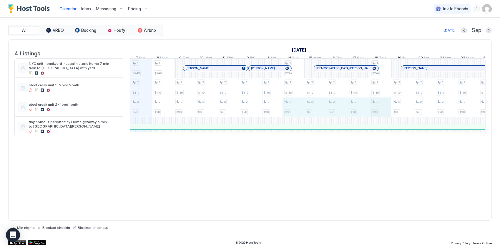
drag, startPoint x: 294, startPoint y: 114, endPoint x: 371, endPoint y: 111, distance: 76.3
click at [373, 111] on div "1 $249 2 $119 2 $98 1 $249 2 $119 2 $98 2 $119 2 $98 2 $119 2 $98 2 $119 2 $98 …" at bounding box center [413, 97] width 1220 height 77
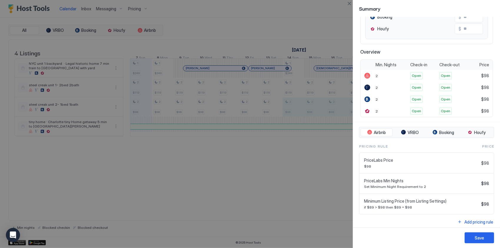
click at [286, 138] on div at bounding box center [250, 124] width 500 height 248
click at [348, 2] on button "Close" at bounding box center [349, 3] width 7 height 7
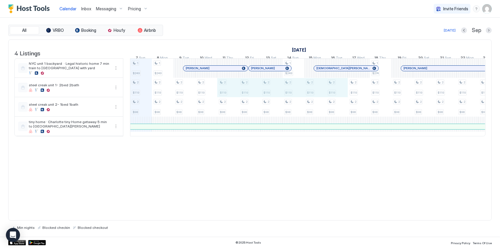
drag, startPoint x: 236, startPoint y: 92, endPoint x: 340, endPoint y: 92, distance: 104.6
click at [340, 92] on div "1 $249 2 $119 2 $98 1 $249 2 $119 2 $98 2 $119 2 $98 2 $119 2 $98 2 $119 2 $98 …" at bounding box center [413, 97] width 1220 height 77
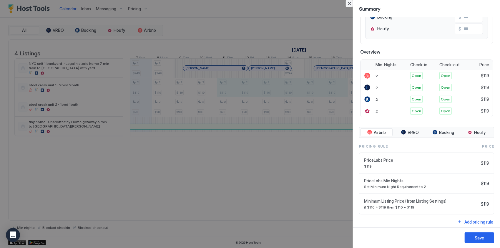
click at [349, 3] on button "Close" at bounding box center [349, 3] width 7 height 7
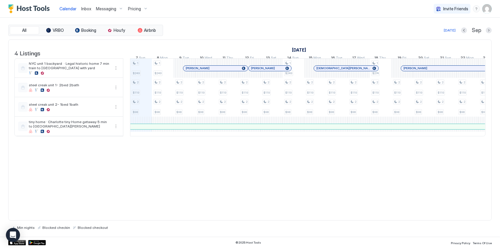
click at [487, 7] on img "User profile" at bounding box center [487, 8] width 9 height 9
click at [455, 32] on div "Settings" at bounding box center [454, 33] width 75 height 10
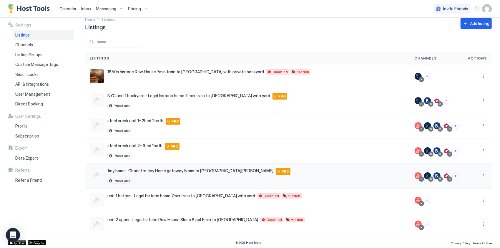
scroll to position [14, 0]
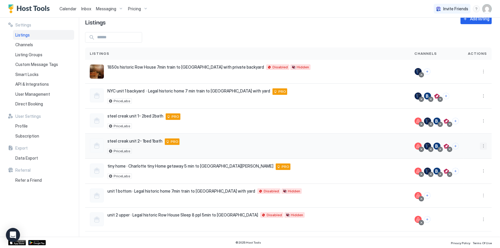
click at [480, 143] on button "More options" at bounding box center [483, 146] width 7 height 7
click at [461, 168] on div "Listing Settings" at bounding box center [464, 172] width 40 height 9
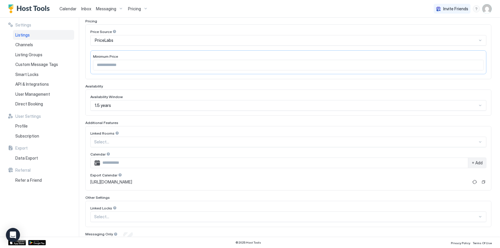
scroll to position [115, 0]
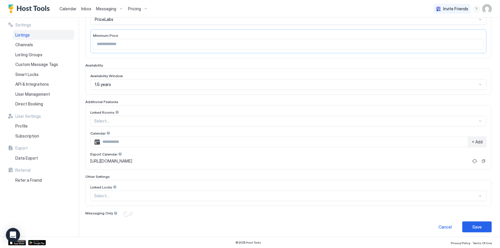
click at [116, 42] on input "**" at bounding box center [288, 44] width 391 height 10
type input "***"
click at [475, 226] on div "Save" at bounding box center [477, 227] width 9 height 6
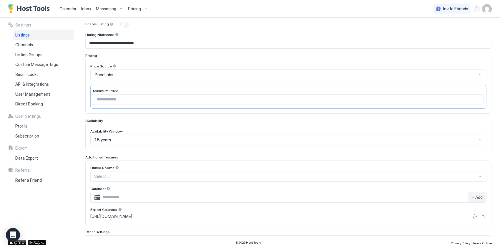
scroll to position [0, 0]
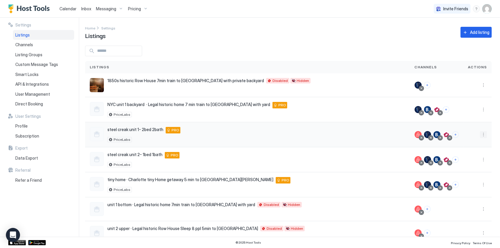
click at [482, 132] on button "More options" at bounding box center [483, 134] width 7 height 7
click at [462, 159] on span "Listing Settings" at bounding box center [466, 161] width 26 height 4
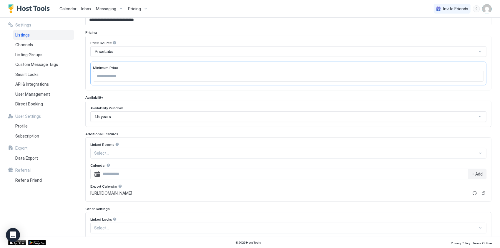
scroll to position [115, 0]
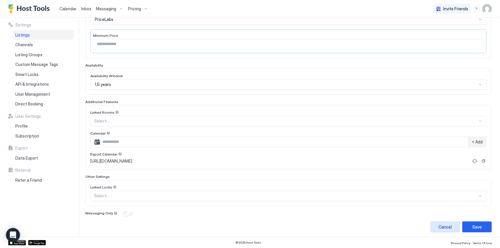
click at [439, 224] on div "Cancel" at bounding box center [445, 227] width 13 height 6
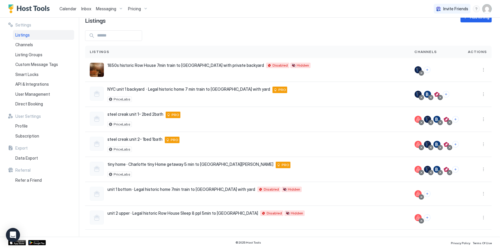
scroll to position [14, 0]
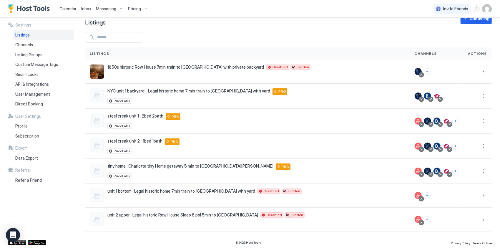
click at [58, 8] on div "Calendar" at bounding box center [68, 8] width 22 height 11
click at [72, 9] on span "Calendar" at bounding box center [67, 8] width 17 height 5
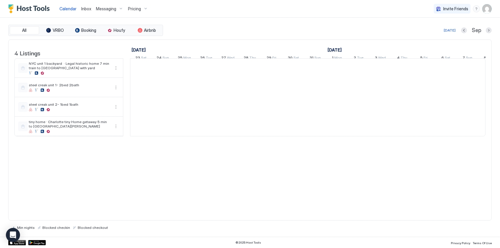
scroll to position [0, 327]
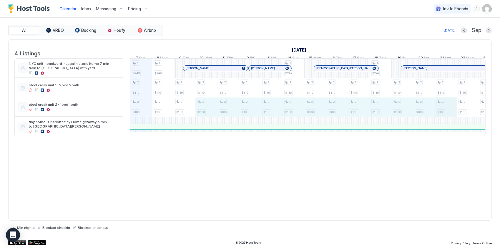
drag, startPoint x: 204, startPoint y: 111, endPoint x: 437, endPoint y: 117, distance: 233.6
click at [445, 118] on div "1 $249 2 $119 2 $100 1 $249 2 $119 2 $100 2 $119 2 $100 2 $119 2 $100 2 $119 2 …" at bounding box center [413, 97] width 1220 height 77
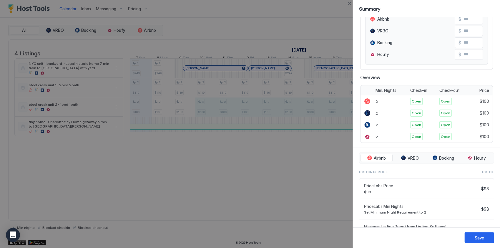
scroll to position [96, 0]
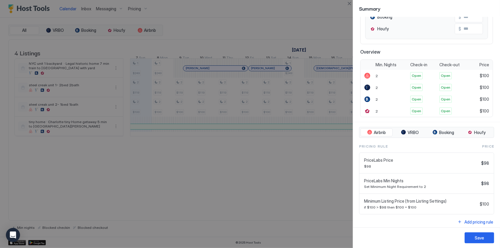
drag, startPoint x: 258, startPoint y: 140, endPoint x: 224, endPoint y: 10, distance: 134.7
click at [224, 10] on div at bounding box center [250, 124] width 500 height 248
click at [209, 158] on div at bounding box center [250, 124] width 500 height 248
click at [350, 1] on button "Close" at bounding box center [349, 3] width 7 height 7
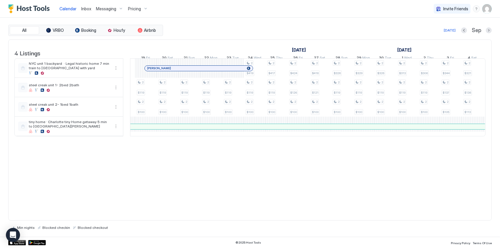
scroll to position [0, 0]
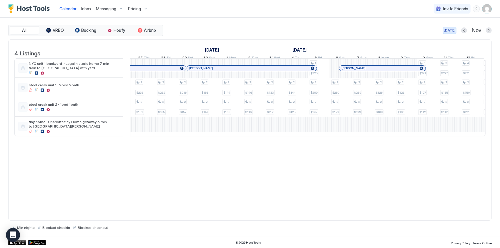
click at [449, 30] on div "[DATE]" at bounding box center [450, 30] width 12 height 5
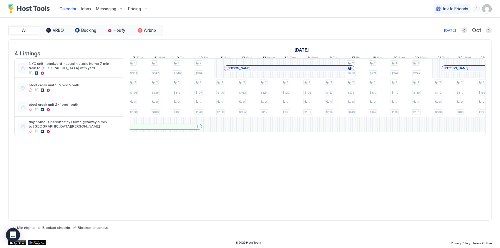
scroll to position [0, 109]
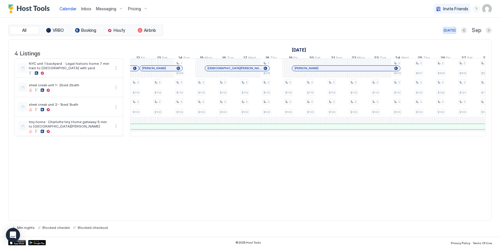
click at [453, 30] on div "[DATE]" at bounding box center [450, 30] width 12 height 5
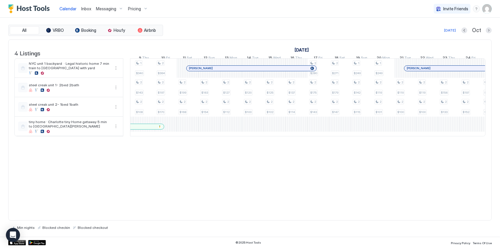
click at [487, 12] on img "User profile" at bounding box center [487, 8] width 9 height 9
click at [448, 30] on div "Settings" at bounding box center [454, 33] width 75 height 10
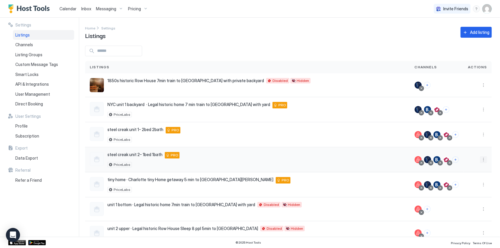
click at [482, 158] on button "More options" at bounding box center [483, 159] width 7 height 7
click at [457, 185] on span "Listing Settings" at bounding box center [466, 186] width 26 height 4
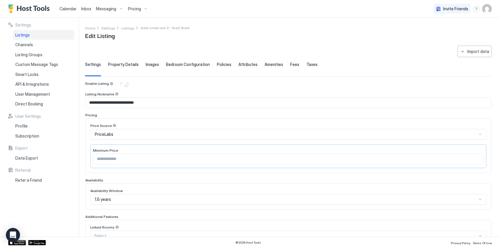
type input "***"
click at [136, 164] on div "Minimum Price ***" at bounding box center [288, 156] width 396 height 24
click at [133, 159] on input "***" at bounding box center [288, 159] width 391 height 10
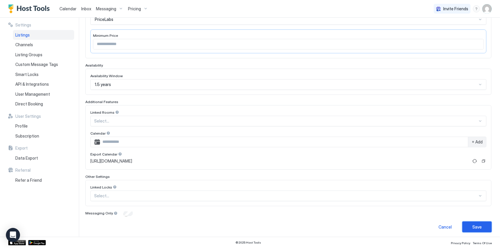
click at [469, 221] on button "Save" at bounding box center [477, 226] width 29 height 11
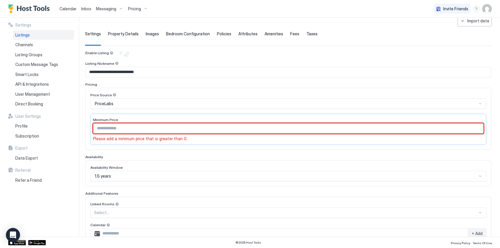
click at [121, 130] on input "Input Field" at bounding box center [288, 128] width 391 height 10
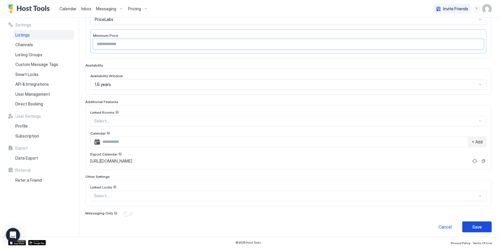
type input "**"
drag, startPoint x: 473, startPoint y: 225, endPoint x: 445, endPoint y: 214, distance: 30.3
click at [473, 225] on div "Save" at bounding box center [477, 227] width 9 height 6
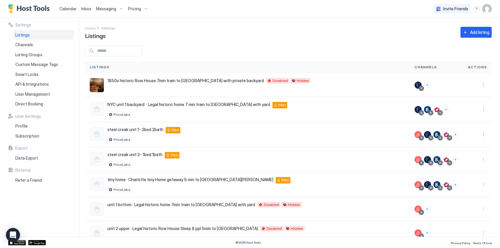
click at [62, 7] on span "Calendar" at bounding box center [67, 8] width 17 height 5
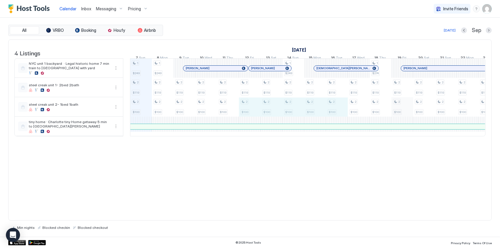
click at [406, 112] on div "1 $249 2 $119 2 $100 1 $249 2 $119 2 $100 2 $119 2 $100 2 $119 2 $100 2 $119 2 …" at bounding box center [413, 97] width 1220 height 77
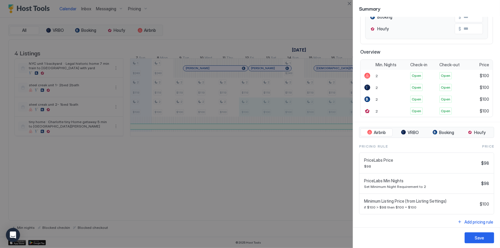
click at [319, 193] on div at bounding box center [250, 124] width 500 height 248
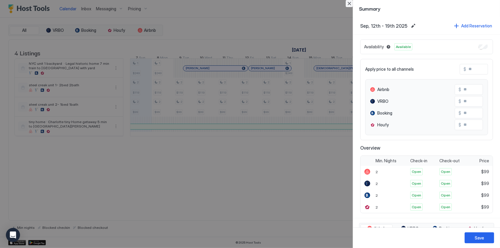
click at [350, 6] on button "Close" at bounding box center [349, 3] width 7 height 7
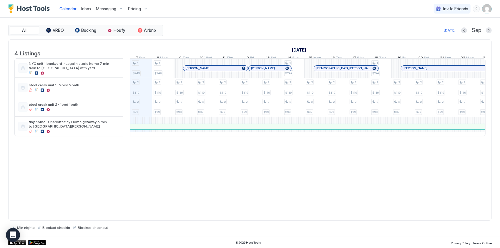
click at [489, 10] on img "User profile" at bounding box center [487, 8] width 9 height 9
click at [449, 29] on div "Settings" at bounding box center [454, 33] width 75 height 10
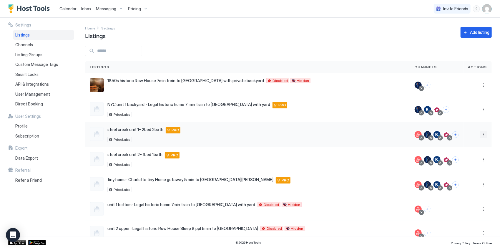
click at [480, 131] on button "More options" at bounding box center [483, 134] width 7 height 7
click at [461, 159] on span "Listing Settings" at bounding box center [466, 161] width 26 height 4
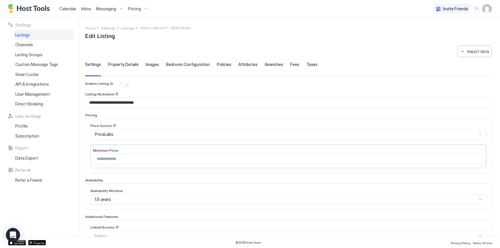
click at [180, 158] on input "***" at bounding box center [288, 159] width 391 height 10
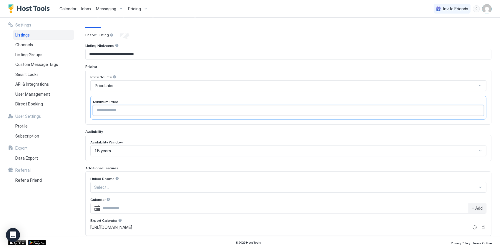
scroll to position [115, 0]
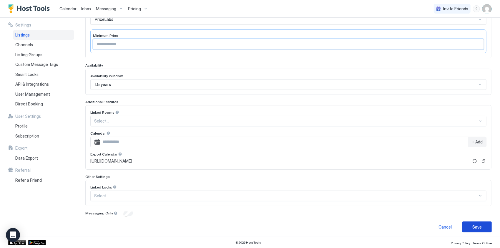
type input "**"
click at [479, 224] on button "Save" at bounding box center [477, 226] width 29 height 11
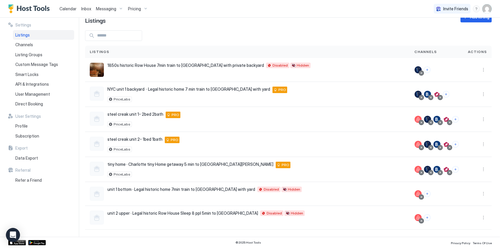
scroll to position [14, 0]
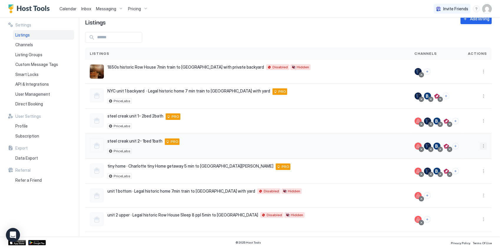
click at [480, 146] on button "More options" at bounding box center [483, 146] width 7 height 7
click at [463, 170] on span "Listing Settings" at bounding box center [466, 172] width 26 height 4
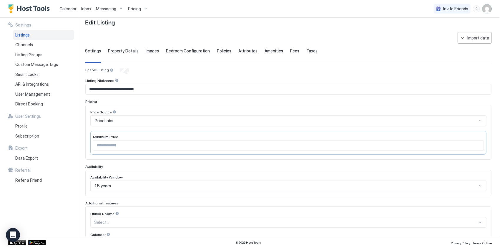
type input "**"
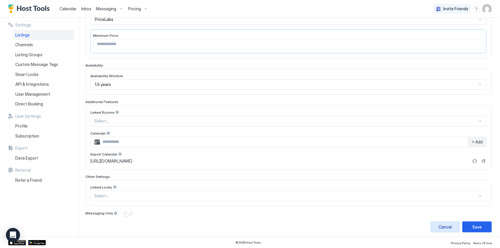
click at [444, 224] on div "Cancel" at bounding box center [445, 227] width 13 height 6
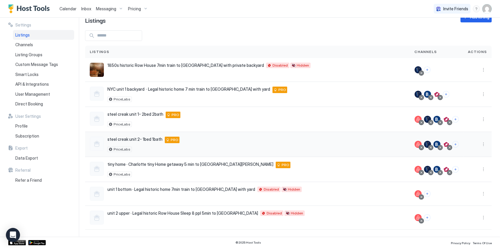
scroll to position [14, 0]
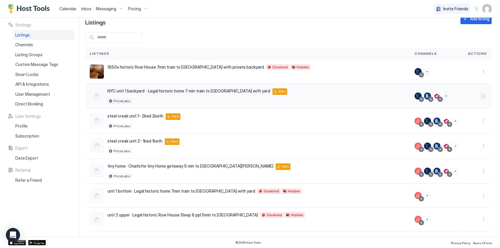
click at [481, 92] on button "More options" at bounding box center [483, 95] width 7 height 7
click at [466, 120] on div "Listing Settings" at bounding box center [464, 122] width 40 height 9
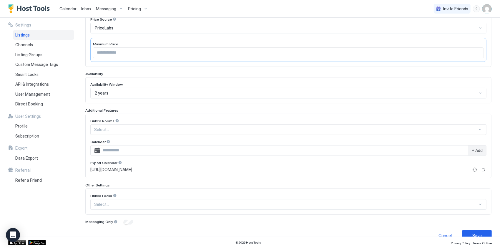
scroll to position [115, 0]
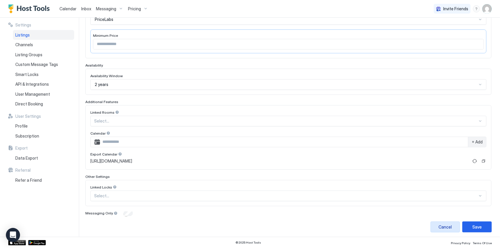
click at [441, 224] on div "Cancel" at bounding box center [445, 227] width 13 height 6
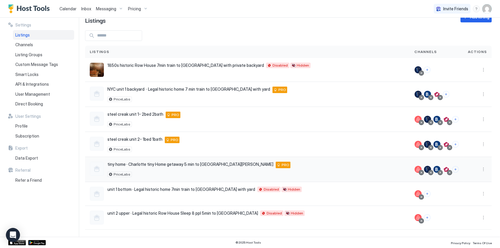
scroll to position [14, 0]
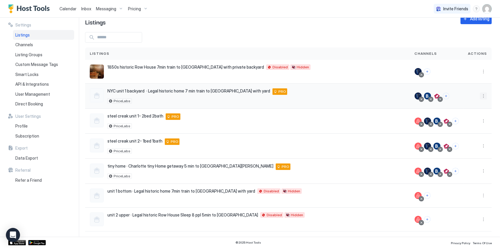
click at [480, 94] on button "More options" at bounding box center [483, 95] width 7 height 7
click at [462, 120] on span "Listing Settings" at bounding box center [466, 122] width 26 height 4
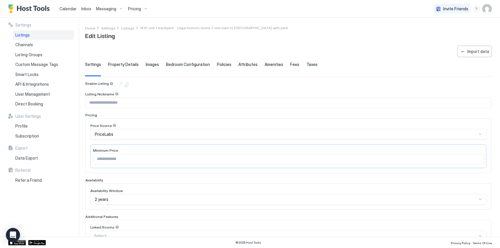
click at [64, 8] on span "Calendar" at bounding box center [67, 8] width 17 height 5
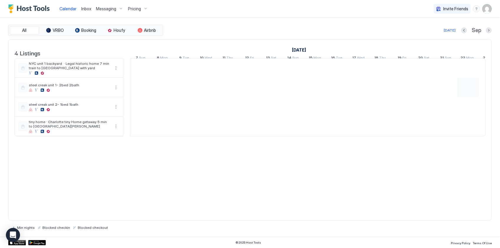
scroll to position [0, 327]
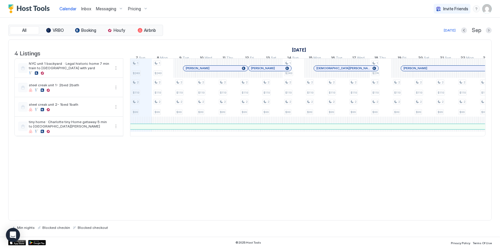
drag, startPoint x: 147, startPoint y: 72, endPoint x: 398, endPoint y: 77, distance: 251.3
click at [401, 76] on tr "1 $249 2 $119 2 $99 1 $249 2 $119 2 $99 2 $119 2 $99 2 $119 2 $99 2 $119 2 $99 …" at bounding box center [413, 97] width 1220 height 77
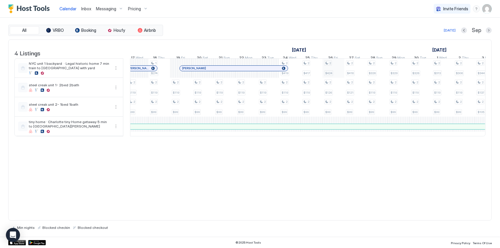
scroll to position [0, 550]
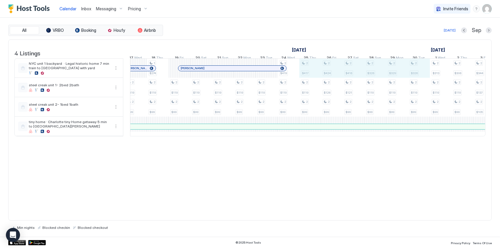
drag, startPoint x: 310, startPoint y: 69, endPoint x: 415, endPoint y: 72, distance: 105.2
click at [415, 72] on div "1 $249 2 $119 2 $99 1 $249 2 $119 2 $99 2 $119 2 $99 2 $119 2 $99 2 $119 2 $99 …" at bounding box center [190, 97] width 1220 height 77
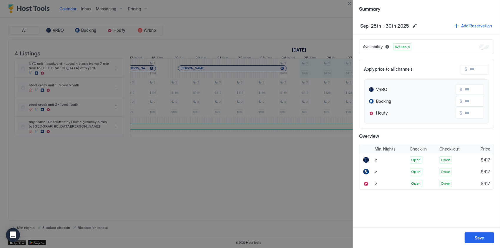
click at [303, 161] on div at bounding box center [250, 124] width 500 height 248
click at [350, 3] on button "Close" at bounding box center [349, 3] width 7 height 7
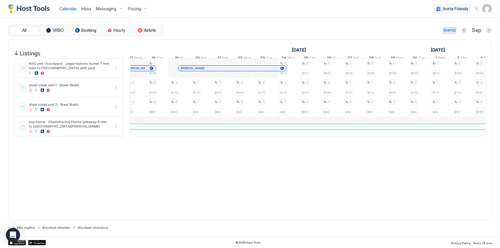
click at [446, 32] on button "[DATE]" at bounding box center [450, 30] width 14 height 7
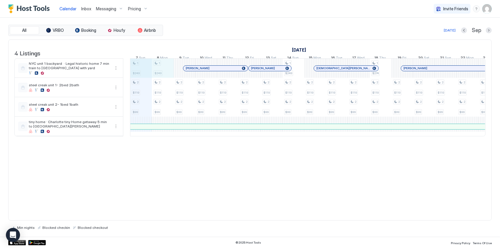
drag, startPoint x: 141, startPoint y: 75, endPoint x: 172, endPoint y: 75, distance: 31.2
click at [172, 75] on div "1 $249 2 $119 2 $99 1 $249 2 $119 2 $99 2 $119 2 $99 2 $119 2 $99 2 $119 2 $99 …" at bounding box center [413, 97] width 1220 height 77
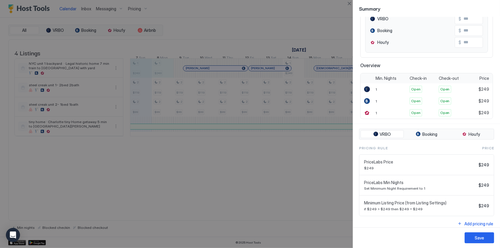
scroll to position [72, 0]
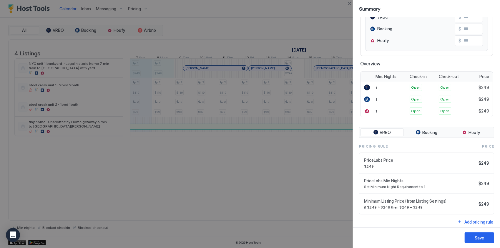
click at [295, 176] on div at bounding box center [250, 124] width 500 height 248
click at [349, 3] on button "Close" at bounding box center [349, 3] width 7 height 7
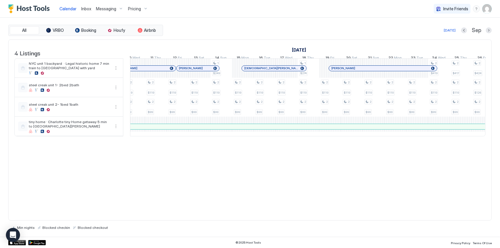
scroll to position [0, 430]
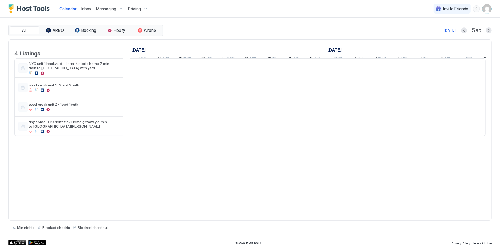
scroll to position [0, 327]
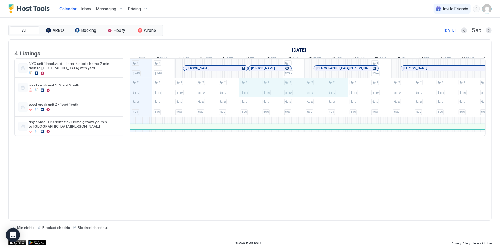
drag, startPoint x: 243, startPoint y: 90, endPoint x: 334, endPoint y: 78, distance: 91.8
click at [334, 78] on tr "1 $249 2 $119 2 $99 1 $249 2 $119 2 $99 2 $119 2 $99 2 $119 2 $99 2 $119 2 $99 …" at bounding box center [413, 97] width 1220 height 77
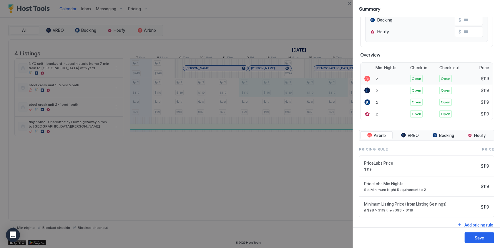
scroll to position [96, 0]
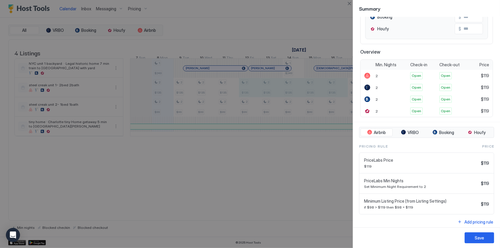
click at [193, 122] on div at bounding box center [250, 124] width 500 height 248
click at [348, 3] on button "Close" at bounding box center [349, 3] width 7 height 7
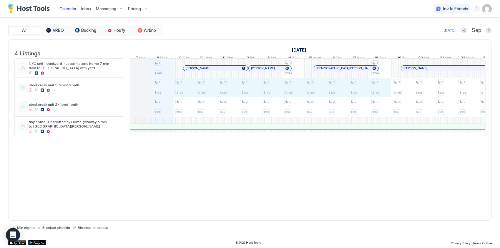
drag, startPoint x: 348, startPoint y: 3, endPoint x: 378, endPoint y: 92, distance: 93.9
click at [378, 92] on div "1 $249 2 $135 2 $99 2 $135 2 $99 2 $135 2 $99 2 $135 2 $99 2 $135 2 $99 2 $135 …" at bounding box center [413, 97] width 1220 height 77
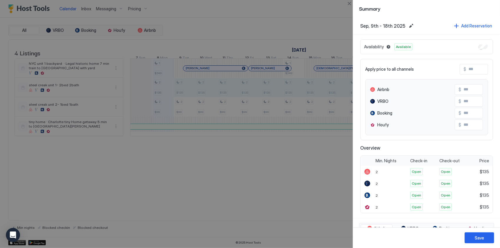
click at [154, 166] on div at bounding box center [250, 124] width 500 height 248
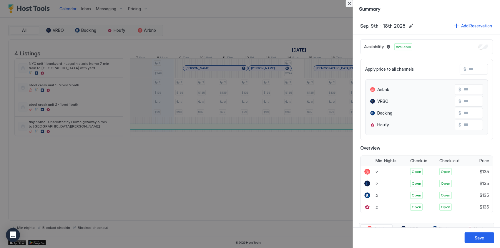
click at [348, 4] on button "Close" at bounding box center [349, 3] width 7 height 7
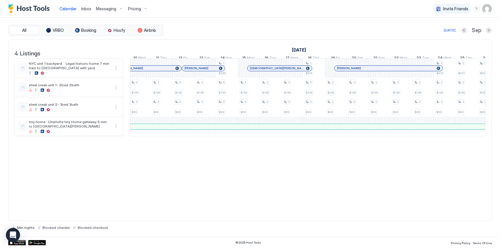
scroll to position [0, 0]
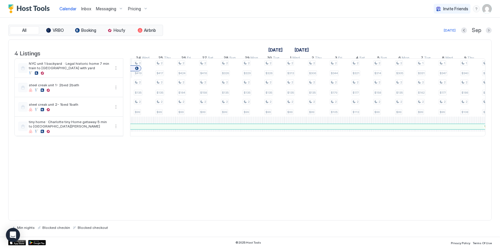
drag, startPoint x: 426, startPoint y: 143, endPoint x: 420, endPoint y: 158, distance: 17.0
click at [420, 158] on div "4 Listings [DATE] [DATE] [DATE] 23 Sat 24 Sun 25 Mon 26 Tue 27 Wed 28 Thu 29 Fr…" at bounding box center [250, 129] width 484 height 181
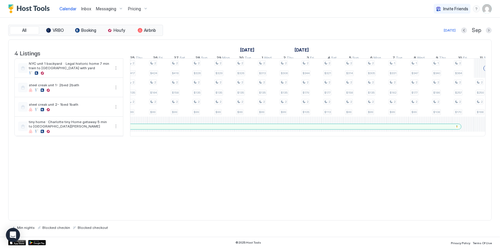
scroll to position [0, 725]
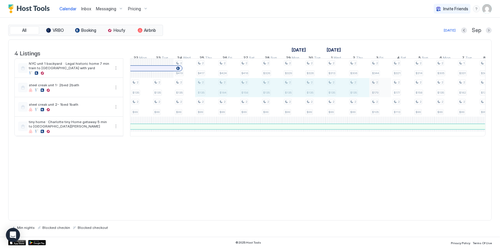
drag, startPoint x: 200, startPoint y: 90, endPoint x: 369, endPoint y: 95, distance: 169.1
click at [369, 95] on tr "1 $249 2 $135 2 $99 2 $135 2 $99 2 $135 2 $99 2 $135 2 $99 2 $135 2 $99 2 $135 …" at bounding box center [86, 97] width 1220 height 77
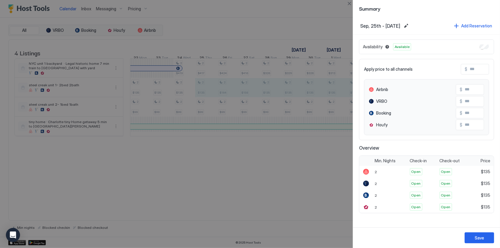
click at [200, 171] on div at bounding box center [250, 124] width 500 height 248
click at [189, 95] on div at bounding box center [250, 124] width 500 height 248
click at [173, 93] on div at bounding box center [250, 124] width 500 height 248
click at [351, 2] on button "Close" at bounding box center [349, 3] width 7 height 7
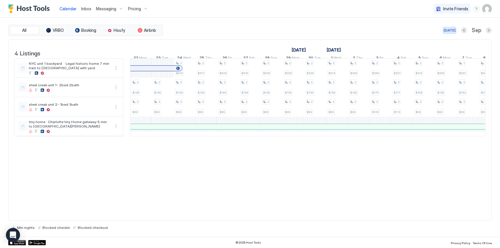
click at [452, 29] on div "[DATE]" at bounding box center [450, 30] width 12 height 5
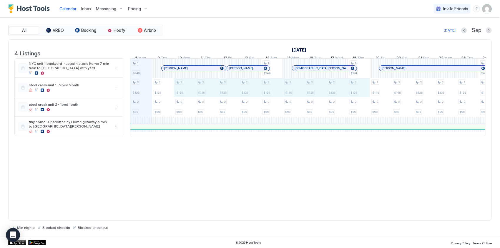
drag, startPoint x: 193, startPoint y: 92, endPoint x: 360, endPoint y: 92, distance: 167.0
click at [360, 92] on div "1 $249 2 $135 2 $99 2 $135 2 $99 2 $135 2 $99 2 $135 2 $99 2 $135 2 $99 2 $135 …" at bounding box center [413, 97] width 1220 height 77
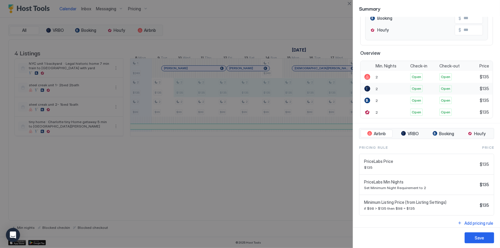
scroll to position [96, 0]
click at [309, 169] on div at bounding box center [250, 124] width 500 height 248
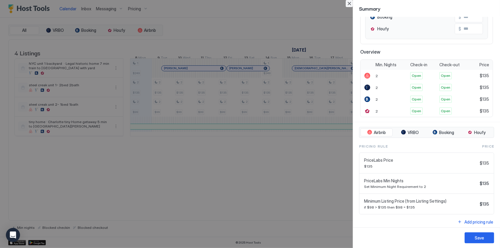
click at [351, 6] on button "Close" at bounding box center [349, 3] width 7 height 7
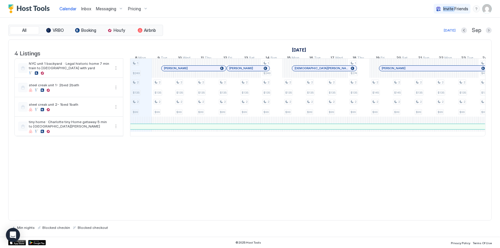
click at [351, 6] on div "Calendar Inbox Messaging Pricing Invite Friends JP" at bounding box center [250, 9] width 500 height 18
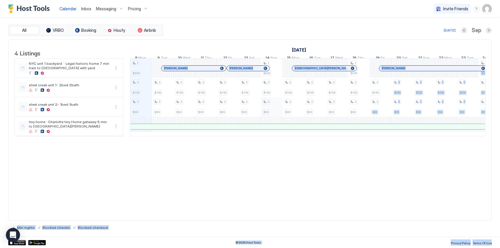
click at [264, 111] on div "1 $249 2 $135 2 $99 2 $135 2 $99 2 $135 2 $99 2 $135 2 $99 2 $135 2 $99 2 $135 …" at bounding box center [413, 97] width 1220 height 77
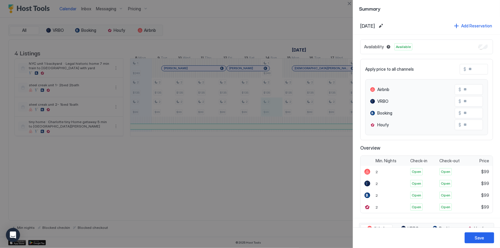
drag, startPoint x: 242, startPoint y: 112, endPoint x: 279, endPoint y: 116, distance: 38.0
click at [288, 110] on div at bounding box center [250, 124] width 500 height 248
click at [190, 190] on div at bounding box center [250, 124] width 500 height 248
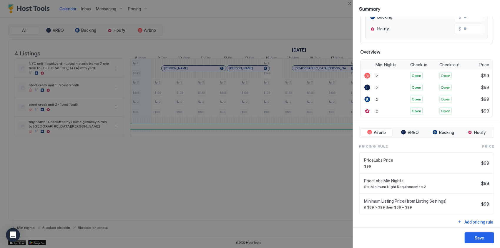
click at [260, 101] on div at bounding box center [250, 124] width 500 height 248
click at [351, 3] on button "Close" at bounding box center [349, 3] width 7 height 7
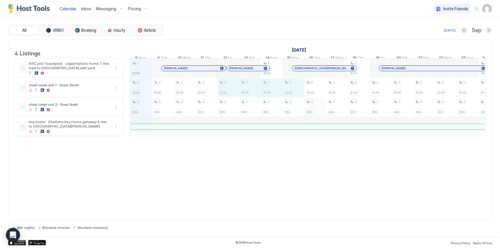
click at [313, 100] on div "1 $249 2 $135 2 $99 2 $135 2 $99 2 $135 2 $99 2 $135 2 $99 2 $135 2 $99 2 $135 …" at bounding box center [413, 97] width 1220 height 77
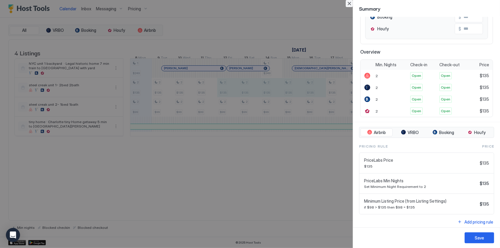
drag, startPoint x: 353, startPoint y: 4, endPoint x: 344, endPoint y: 38, distance: 35.8
click at [353, 4] on button "Close" at bounding box center [349, 3] width 7 height 7
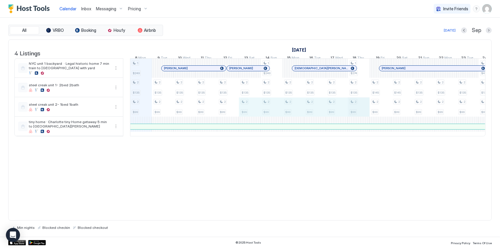
drag, startPoint x: 240, startPoint y: 112, endPoint x: 357, endPoint y: 110, distance: 117.2
click at [357, 110] on div "1 $249 2 $135 2 $99 2 $135 2 $99 2 $135 2 $99 2 $135 2 $99 2 $135 2 $99 2 $135 …" at bounding box center [413, 97] width 1220 height 77
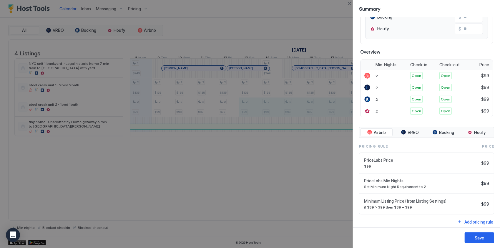
click at [203, 185] on div at bounding box center [250, 124] width 500 height 248
click at [229, 94] on div at bounding box center [250, 124] width 500 height 248
click at [351, 2] on button "Close" at bounding box center [349, 3] width 7 height 7
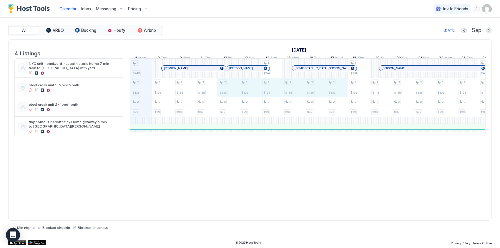
drag, startPoint x: 217, startPoint y: 89, endPoint x: 339, endPoint y: 88, distance: 121.9
click at [339, 88] on div "1 $249 2 $135 2 $99 2 $135 2 $99 2 $135 2 $99 2 $135 2 $99 2 $135 2 $99 2 $135 …" at bounding box center [413, 97] width 1220 height 77
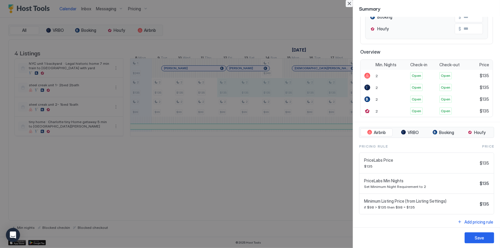
click at [351, 1] on button "Close" at bounding box center [349, 3] width 7 height 7
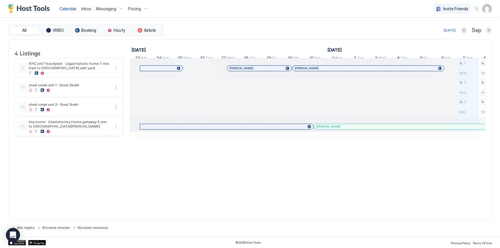
scroll to position [0, 327]
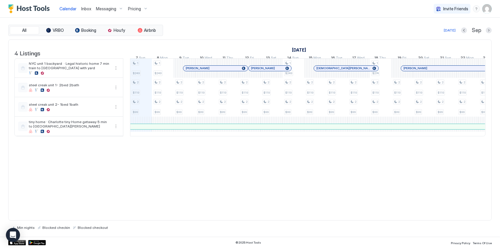
click at [485, 9] on img "User profile" at bounding box center [487, 8] width 9 height 9
click at [441, 36] on div "Settings" at bounding box center [454, 33] width 75 height 10
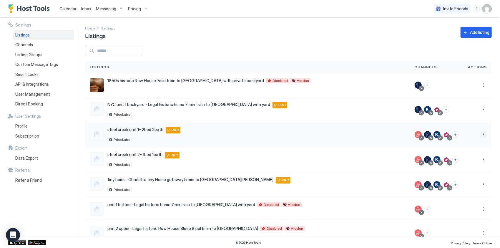
click at [480, 132] on button "More options" at bounding box center [483, 134] width 7 height 7
click at [461, 160] on span "Listing Settings" at bounding box center [466, 161] width 26 height 4
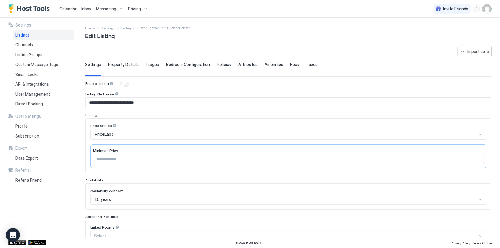
click at [47, 37] on div "Listings" at bounding box center [43, 35] width 61 height 10
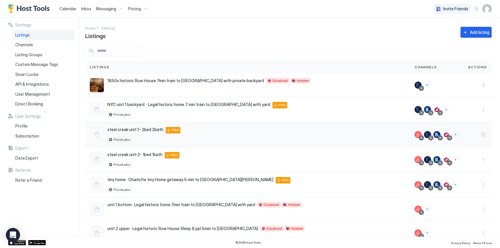
click at [480, 133] on button "More options" at bounding box center [483, 134] width 7 height 7
click at [460, 160] on span "Listing Settings" at bounding box center [466, 161] width 26 height 4
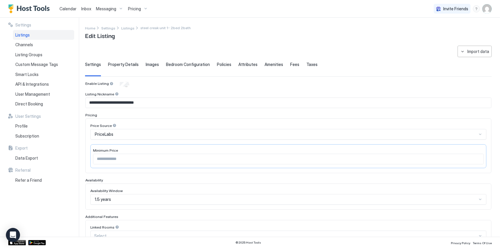
click at [32, 35] on div "Listings" at bounding box center [43, 35] width 61 height 10
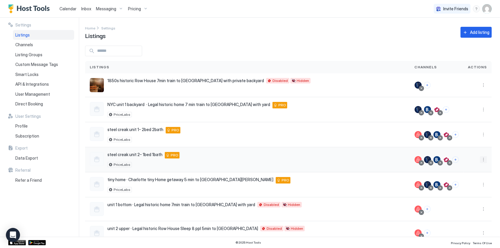
click at [480, 159] on button "More options" at bounding box center [483, 159] width 7 height 7
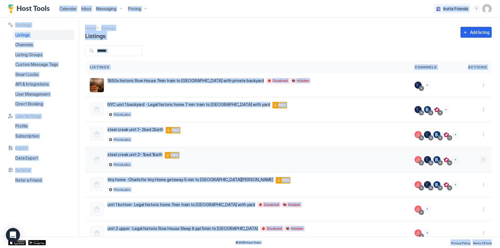
click at [480, 157] on button "More options" at bounding box center [483, 159] width 7 height 7
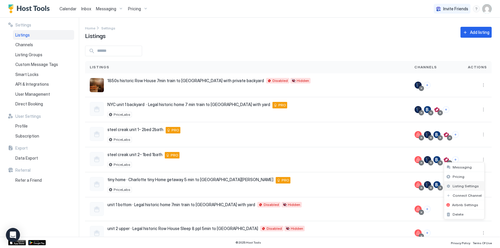
click at [467, 187] on span "Listing Settings" at bounding box center [466, 186] width 26 height 4
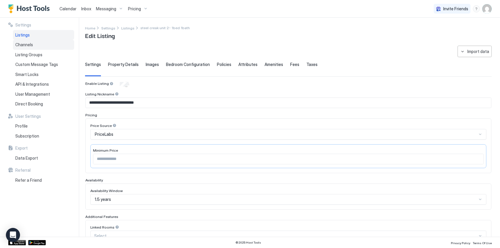
drag, startPoint x: 35, startPoint y: 31, endPoint x: 64, endPoint y: 43, distance: 31.4
click at [35, 31] on div "Listings" at bounding box center [43, 35] width 61 height 10
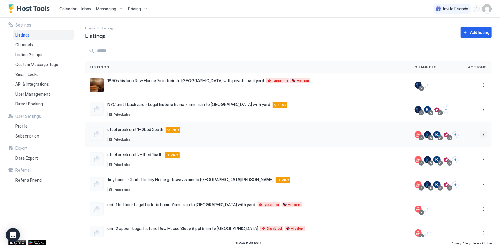
click at [480, 135] on button "More options" at bounding box center [483, 134] width 7 height 7
click at [460, 157] on div "Listing Settings" at bounding box center [464, 161] width 40 height 9
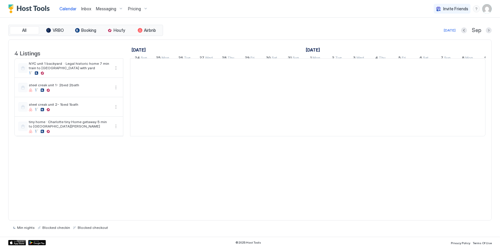
scroll to position [0, 327]
